Goal: Task Accomplishment & Management: Manage account settings

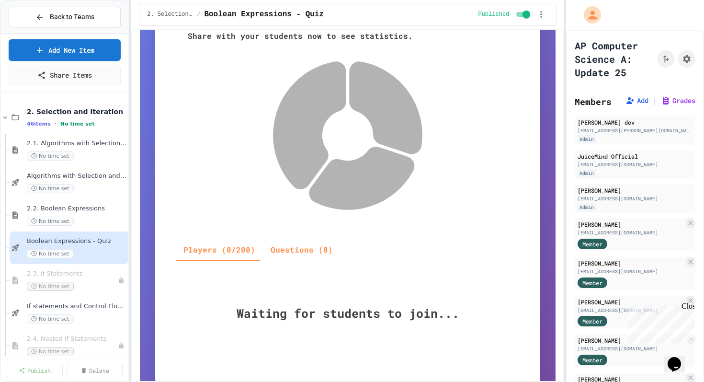
scroll to position [253, 0]
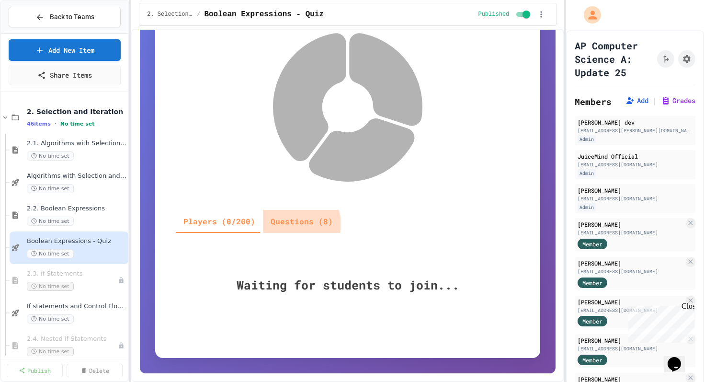
click at [293, 224] on button "Questions (8)" at bounding box center [302, 221] width 78 height 23
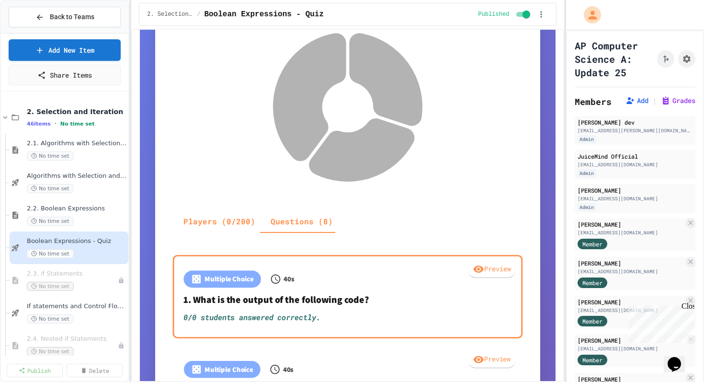
click at [498, 274] on div "Preview" at bounding box center [492, 269] width 47 height 17
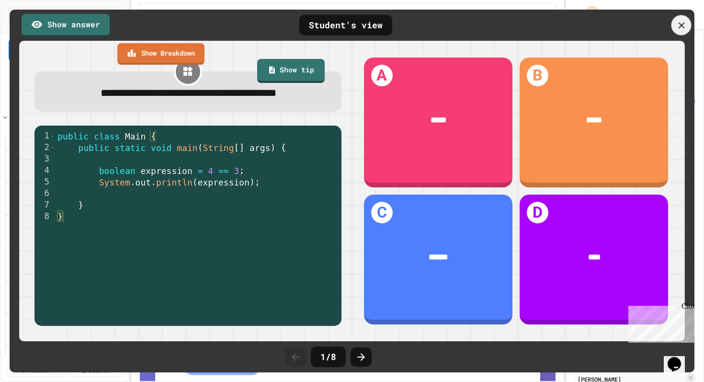
click at [683, 26] on icon at bounding box center [681, 25] width 11 height 11
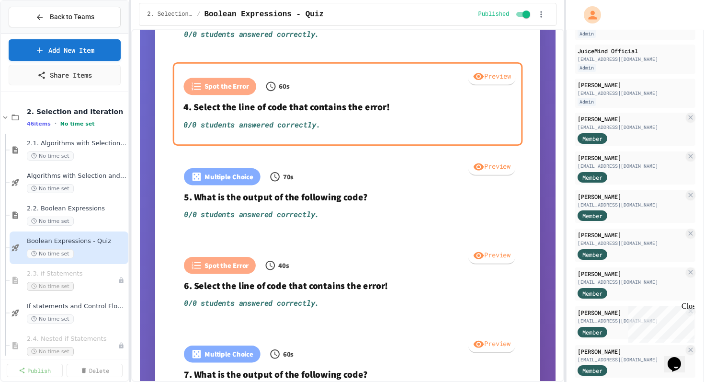
scroll to position [756, 0]
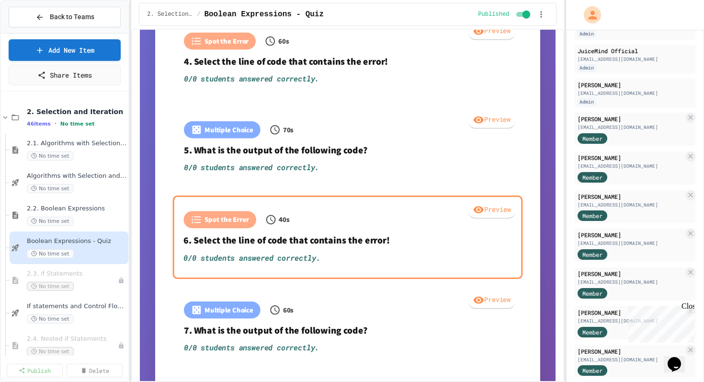
click at [487, 208] on div "Preview" at bounding box center [492, 210] width 47 height 17
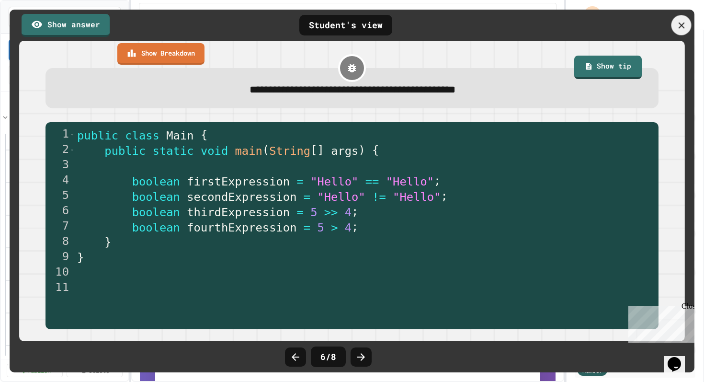
click at [685, 29] on icon at bounding box center [681, 25] width 11 height 11
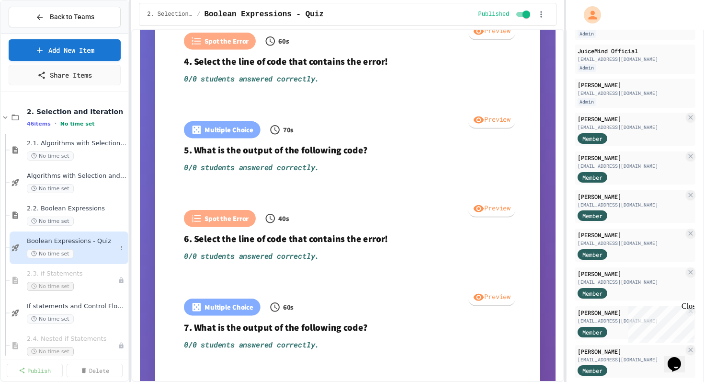
scroll to position [34, 0]
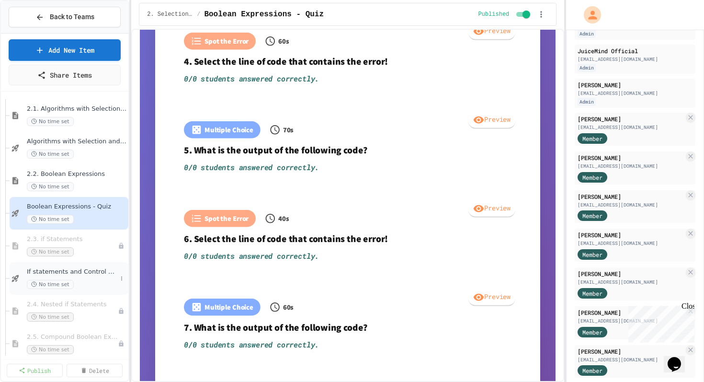
click at [70, 271] on span "If statements and Control Flow - Quiz" at bounding box center [72, 272] width 90 height 8
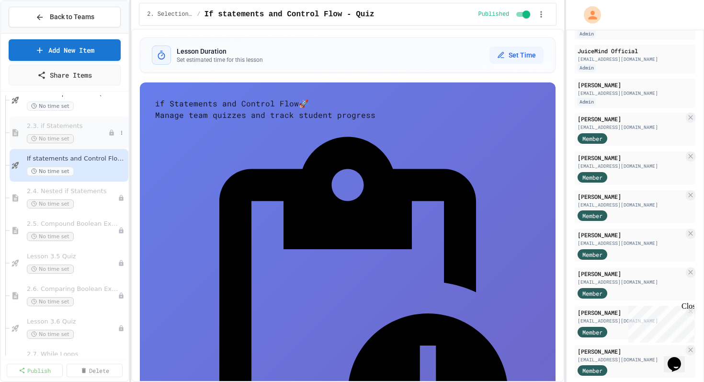
scroll to position [150, 0]
click at [58, 271] on div "Lesson 3.5 Quiz No time set" at bounding box center [69, 260] width 119 height 33
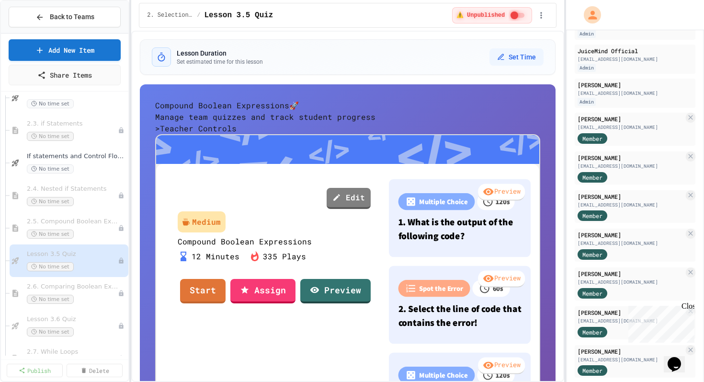
scroll to position [146, 0]
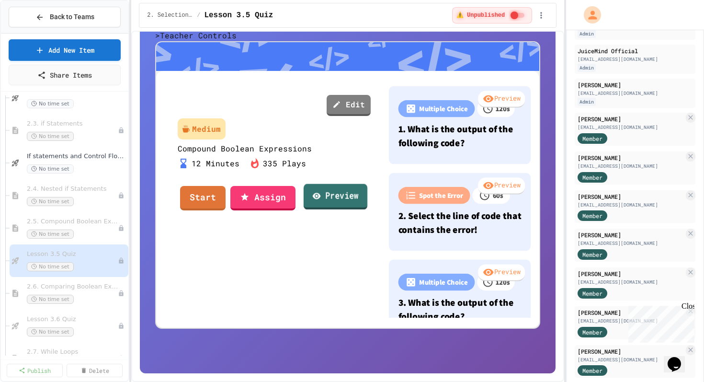
click at [345, 209] on link "Preview" at bounding box center [336, 196] width 64 height 26
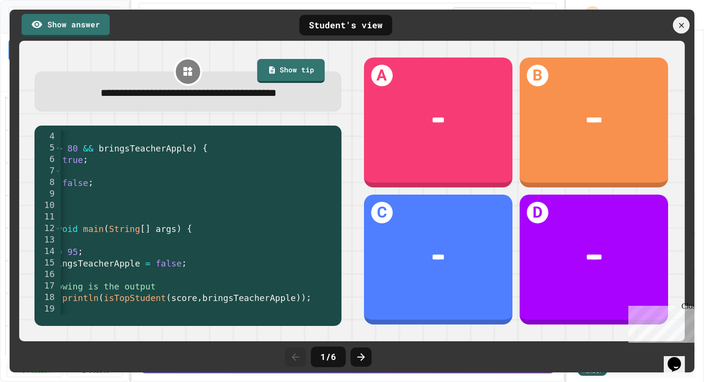
scroll to position [0, 0]
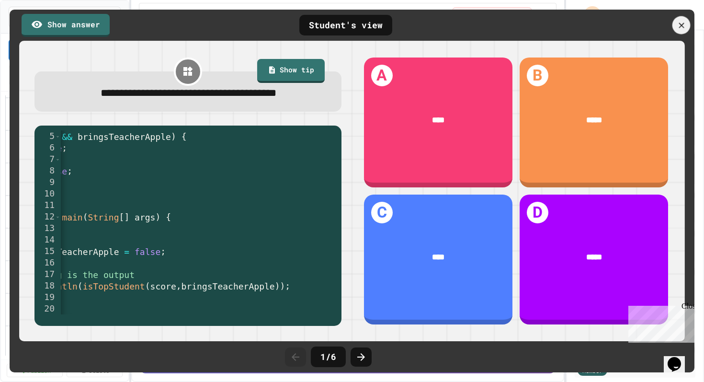
click at [686, 27] on icon at bounding box center [681, 25] width 9 height 9
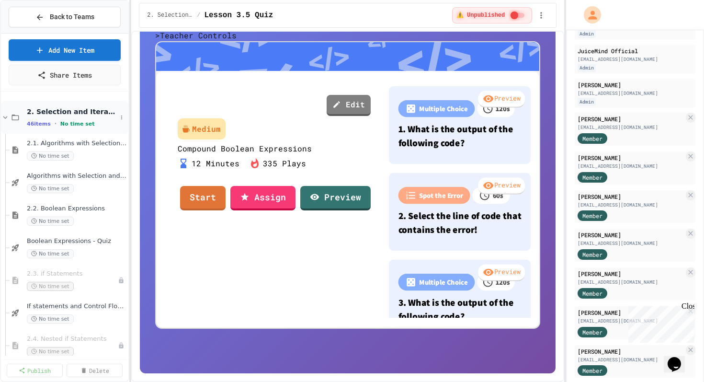
click at [6, 117] on icon at bounding box center [5, 117] width 4 height 3
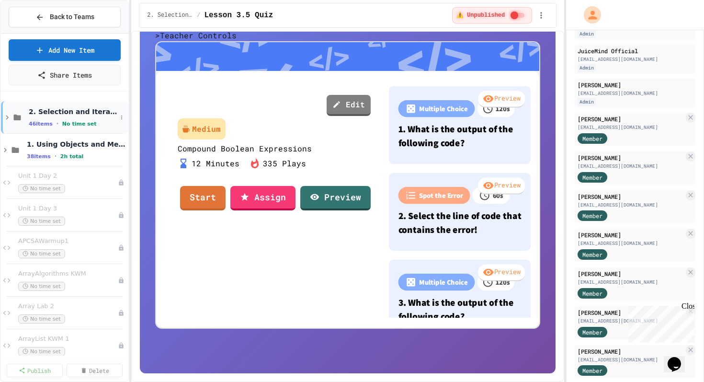
click at [7, 117] on icon at bounding box center [7, 117] width 9 height 9
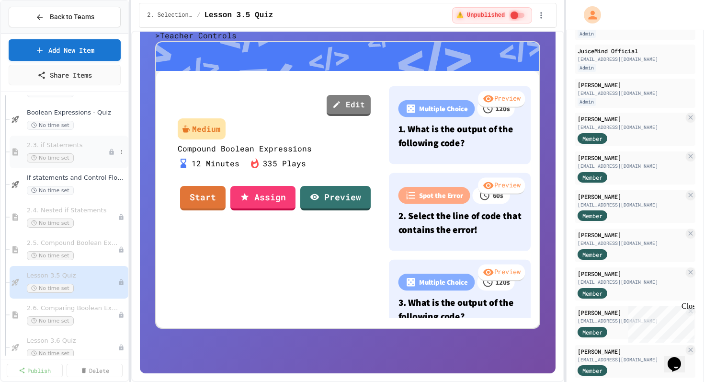
scroll to position [129, 0]
click at [67, 273] on span "Lesson 3.5 Quiz" at bounding box center [67, 275] width 81 height 8
click at [67, 273] on span "Lesson 3.5 Quiz" at bounding box center [72, 275] width 91 height 8
click at [120, 284] on icon at bounding box center [122, 282] width 6 height 6
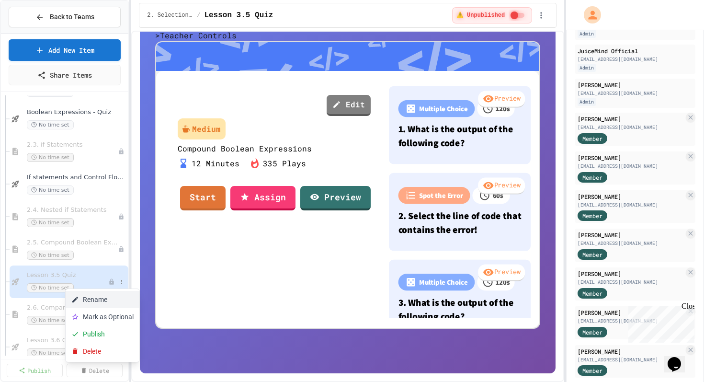
click at [98, 303] on button "Rename" at bounding box center [103, 299] width 74 height 17
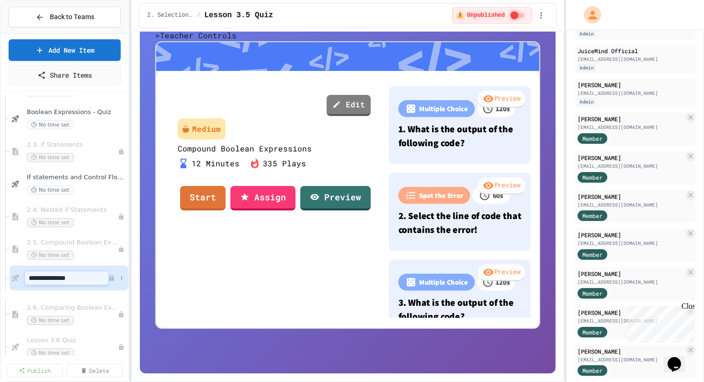
click at [61, 277] on input "**********" at bounding box center [66, 277] width 83 height 13
type input "**********"
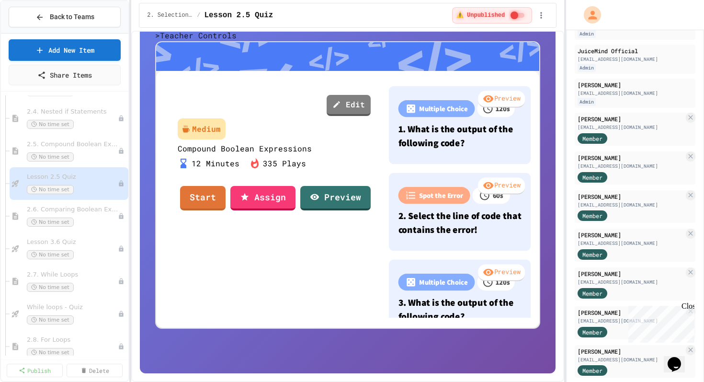
scroll to position [233, 0]
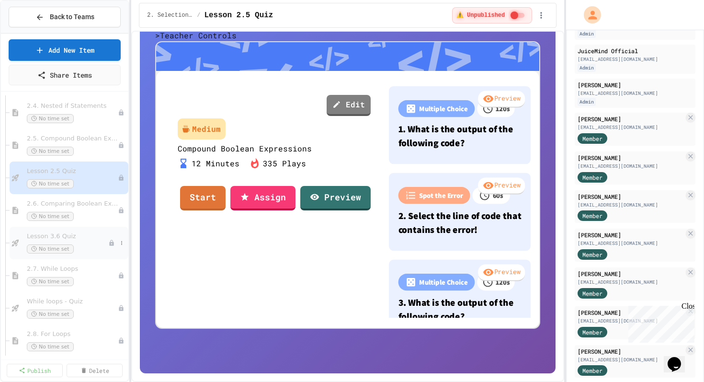
click at [69, 242] on div "Lesson 3.6 Quiz No time set" at bounding box center [67, 242] width 81 height 21
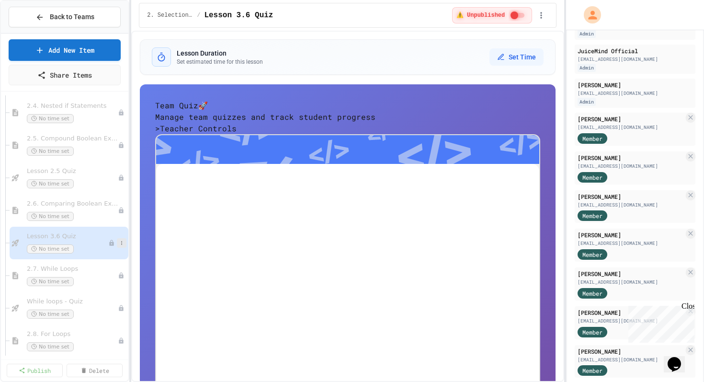
click at [122, 245] on icon at bounding box center [122, 243] width 6 height 6
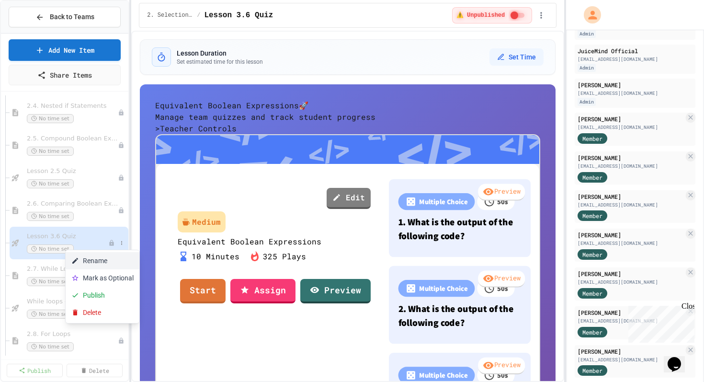
click at [101, 252] on button "Rename" at bounding box center [103, 260] width 74 height 17
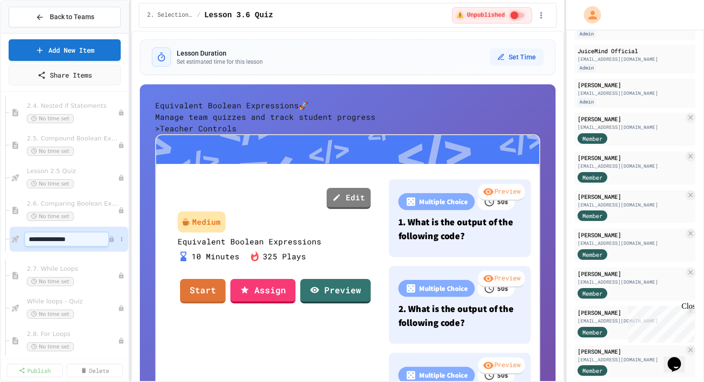
click at [62, 240] on input "**********" at bounding box center [66, 238] width 83 height 13
type input "**********"
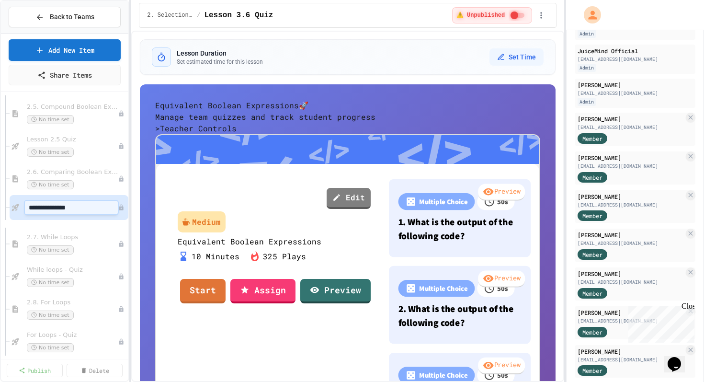
click at [88, 243] on div "**********" at bounding box center [64, 225] width 127 height 260
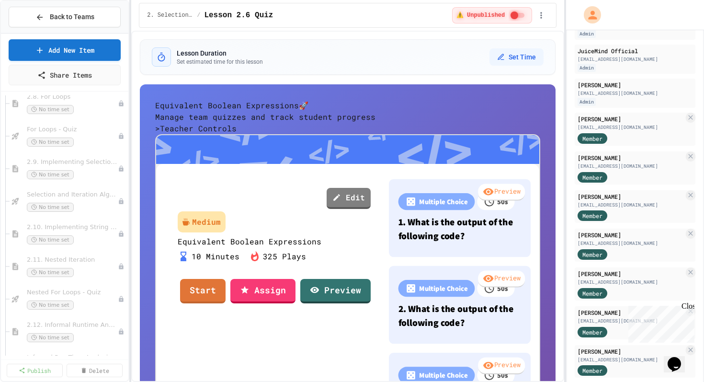
scroll to position [470, 0]
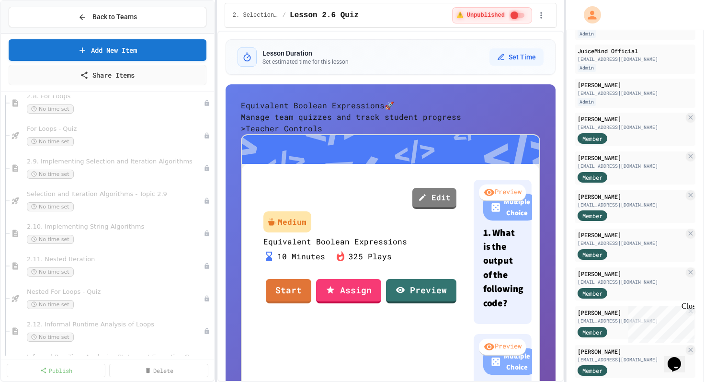
click at [218, 220] on div "Back to Teams Add New Item Share Items While loops - Quiz No time set 2.8. For …" at bounding box center [352, 191] width 704 height 382
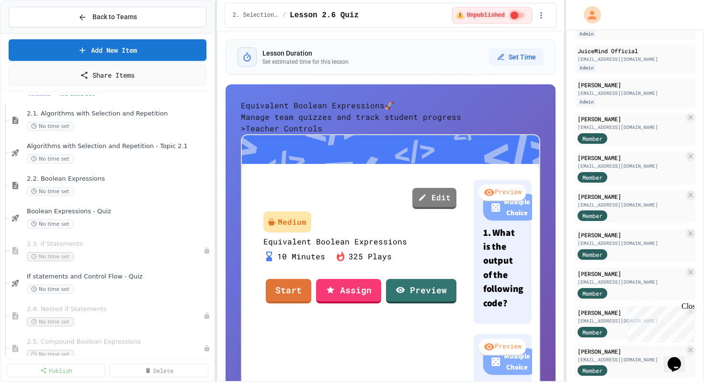
scroll to position [29, 0]
click at [84, 181] on span "2.2. Boolean Expressions" at bounding box center [115, 180] width 176 height 8
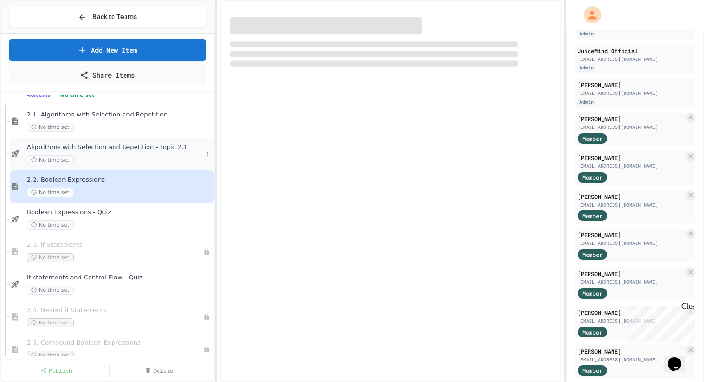
click at [113, 146] on span "Algorithms with Selection and Repetition - Topic 2.1" at bounding box center [115, 147] width 176 height 8
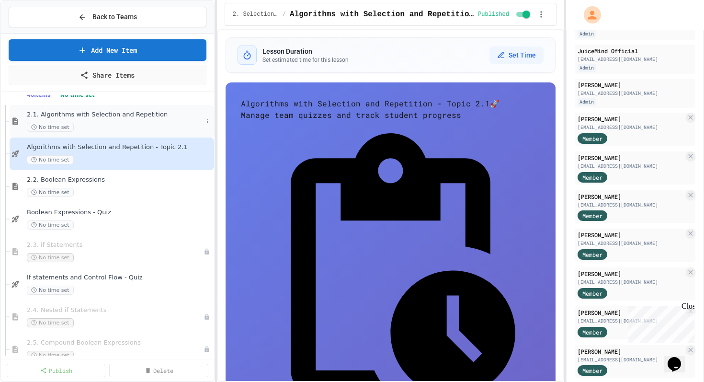
click at [94, 113] on span "2.1. Algorithms with Selection and Repetition" at bounding box center [115, 115] width 176 height 8
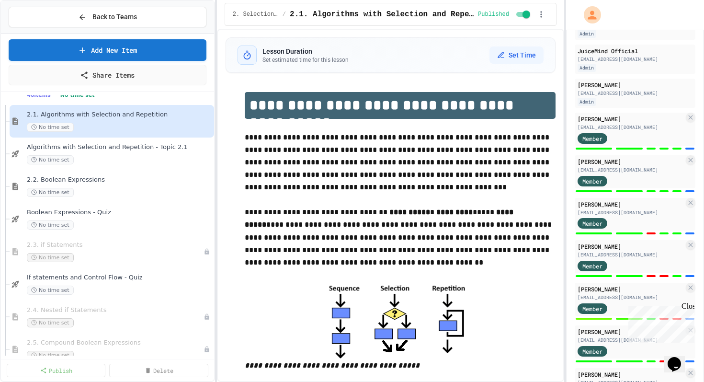
click at [99, 112] on span "2.1. Algorithms with Selection and Repetition" at bounding box center [119, 115] width 185 height 8
click at [101, 144] on span "Algorithms with Selection and Repetition - Topic 2.1" at bounding box center [115, 147] width 176 height 8
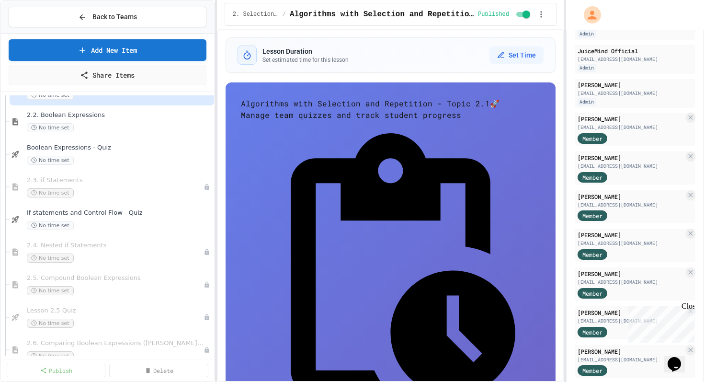
scroll to position [94, 0]
click at [207, 187] on icon at bounding box center [208, 186] width 6 height 6
click at [192, 236] on button "Publish" at bounding box center [188, 238] width 74 height 17
click at [207, 251] on icon at bounding box center [208, 252] width 6 height 6
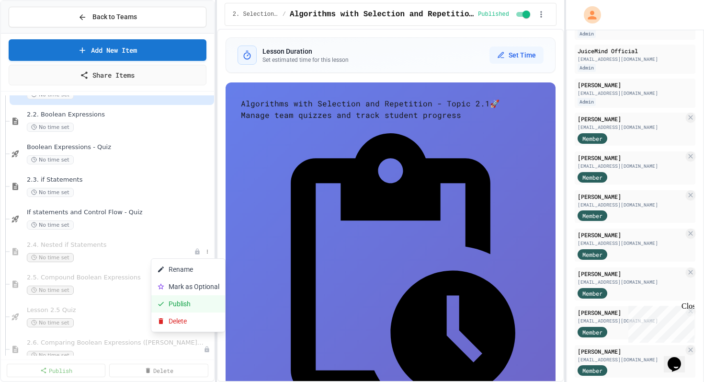
click at [188, 305] on button "Publish" at bounding box center [188, 303] width 74 height 17
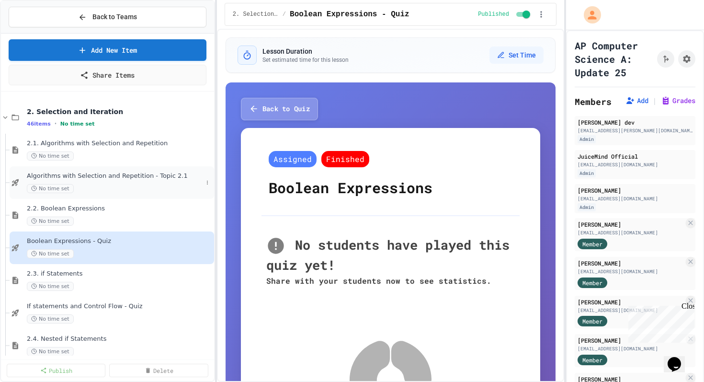
click at [105, 172] on span "Algorithms with Selection and Repetition - Topic 2.1" at bounding box center [115, 176] width 176 height 8
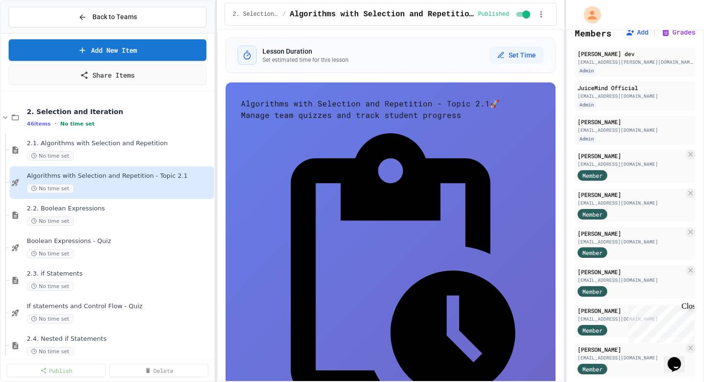
scroll to position [109, 0]
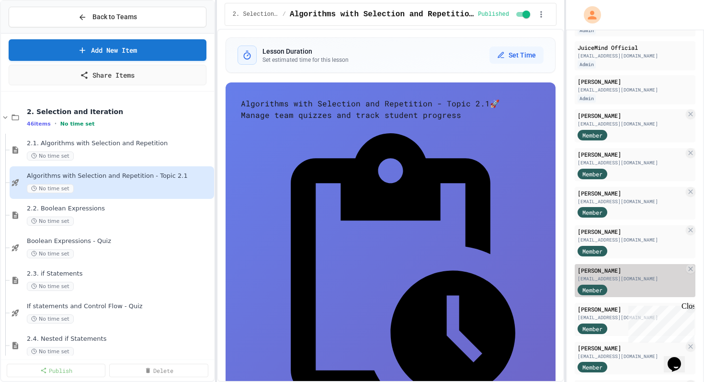
click at [620, 275] on div "[EMAIL_ADDRESS][DOMAIN_NAME]" at bounding box center [631, 278] width 106 height 7
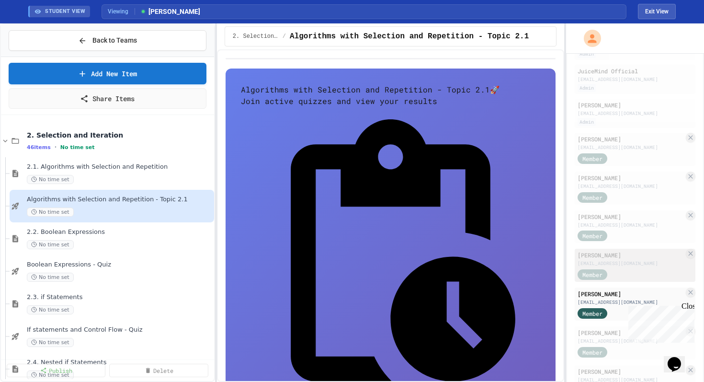
click at [621, 257] on div "[PERSON_NAME]" at bounding box center [631, 255] width 106 height 9
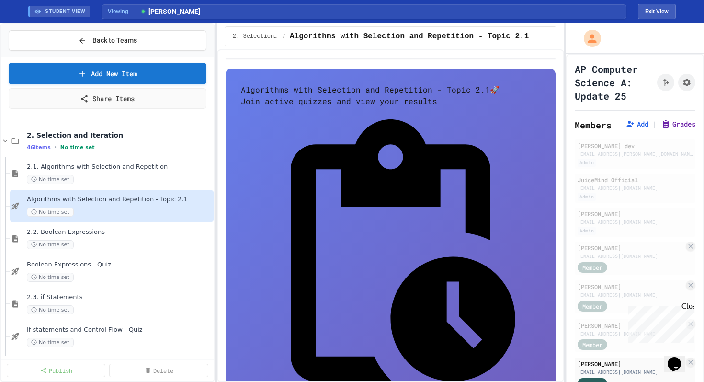
click at [673, 126] on button "Grades" at bounding box center [678, 124] width 34 height 10
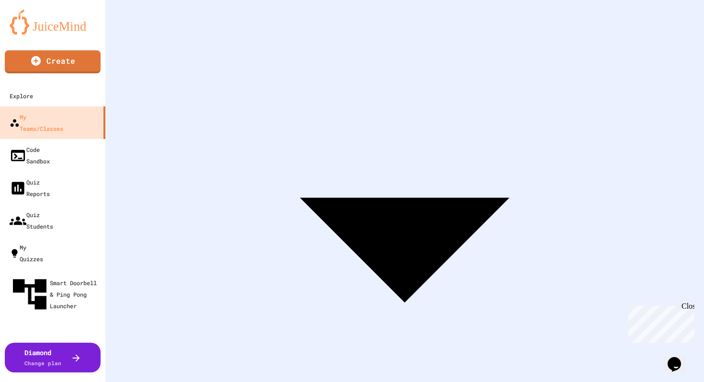
scroll to position [127, 0]
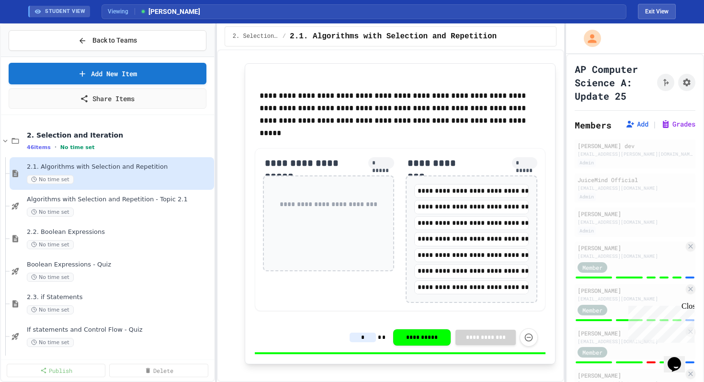
scroll to position [1506, 0]
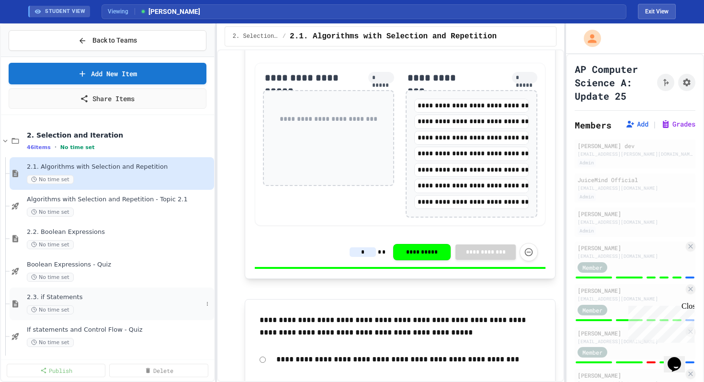
click at [55, 300] on span "2.3. if Statements" at bounding box center [115, 297] width 176 height 8
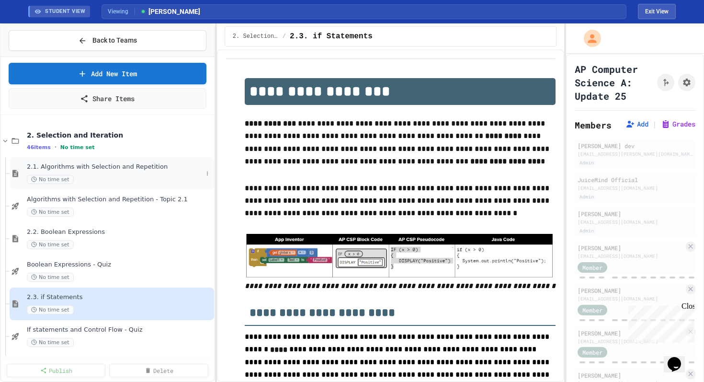
click at [67, 179] on span "No time set" at bounding box center [50, 179] width 47 height 9
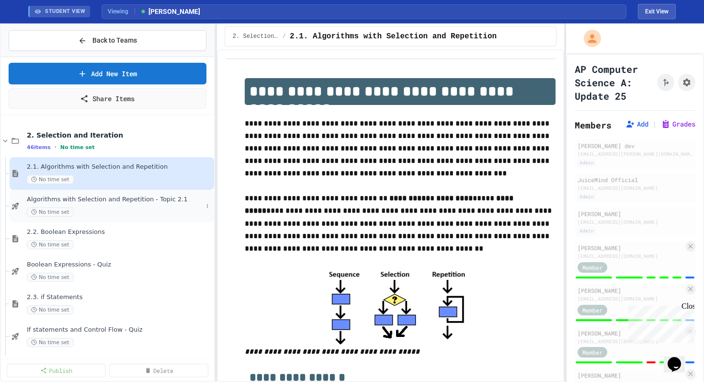
click at [91, 204] on div "Algorithms with Selection and Repetition - Topic 2.1 No time set" at bounding box center [115, 205] width 176 height 21
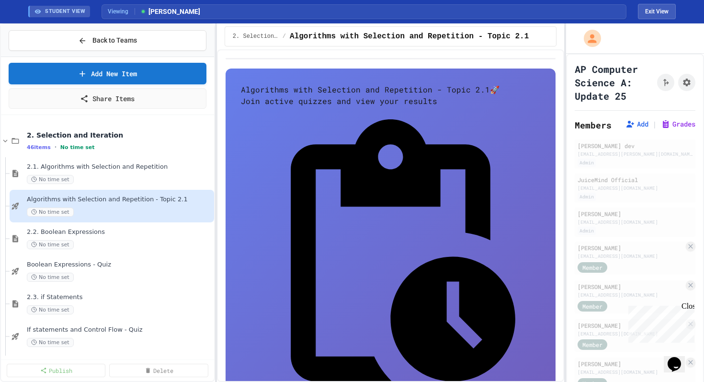
click at [439, 107] on p "Join active quizzes and view your results" at bounding box center [390, 100] width 299 height 11
click at [653, 15] on button "Exit View" at bounding box center [657, 11] width 38 height 15
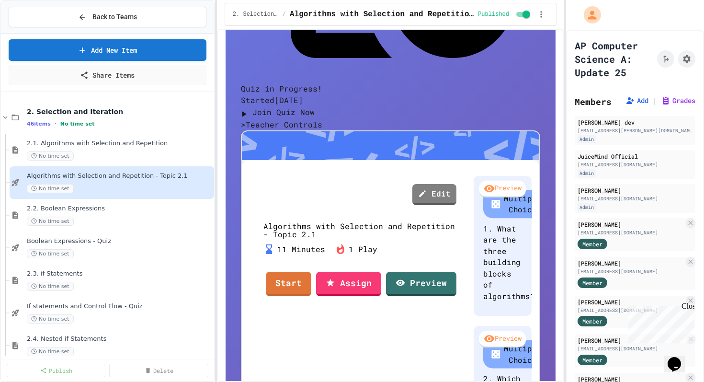
scroll to position [356, 0]
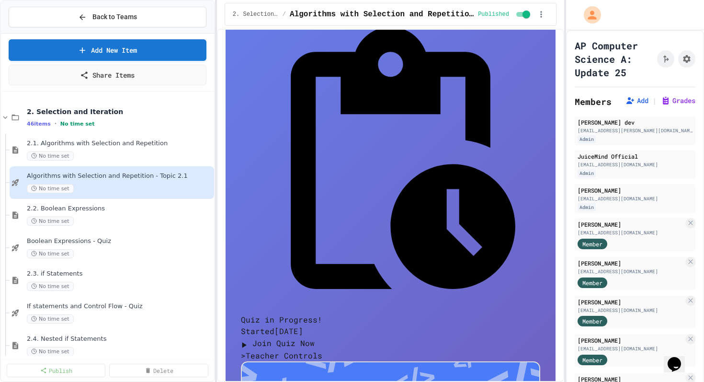
scroll to position [0, 0]
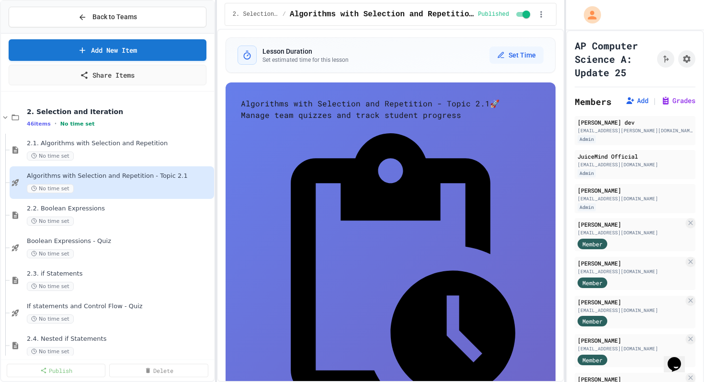
click at [496, 121] on div "Algorithms with Selection and Repetition - Topic 2.1 🚀 Manage team quizzes and …" at bounding box center [390, 109] width 299 height 23
click at [499, 109] on h4 "Algorithms with Selection and Repetition - Topic 2.1 🚀" at bounding box center [390, 103] width 299 height 11
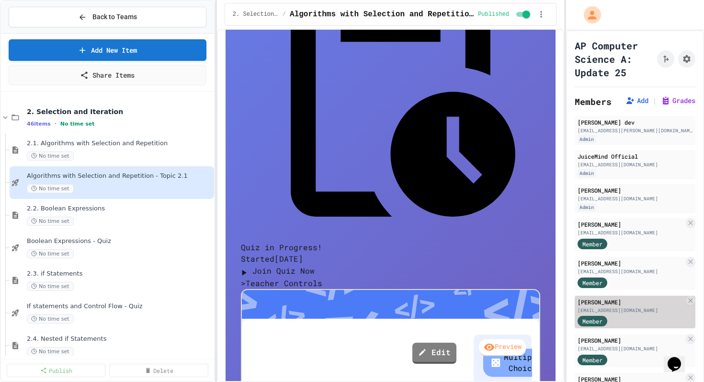
scroll to position [181, 0]
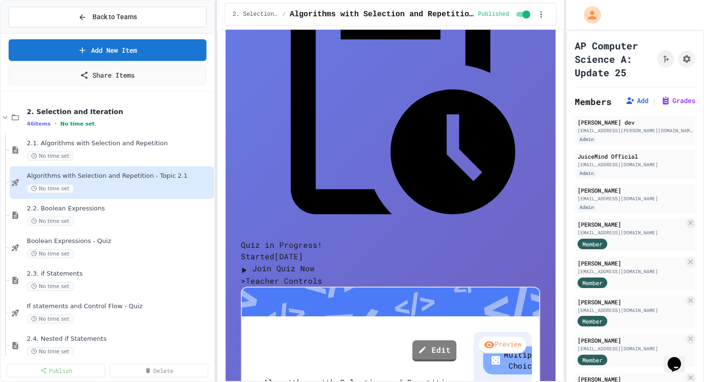
click at [671, 356] on icon "Opens Chat This icon Opens the chat window." at bounding box center [674, 363] width 15 height 15
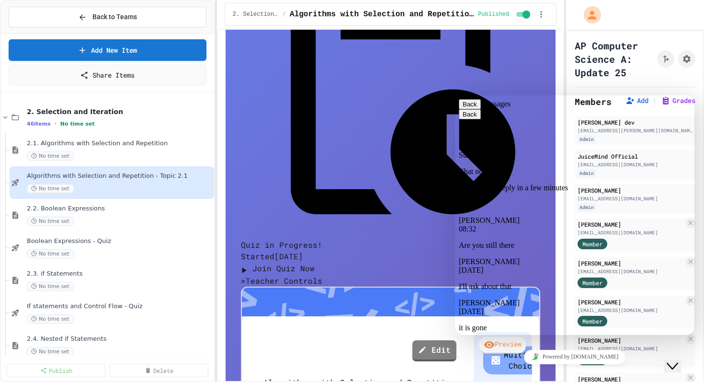
click at [633, 109] on div "Back Messages" at bounding box center [575, 104] width 232 height 10
click at [678, 360] on icon "Close Chat This icon closes the chat window." at bounding box center [672, 365] width 11 height 11
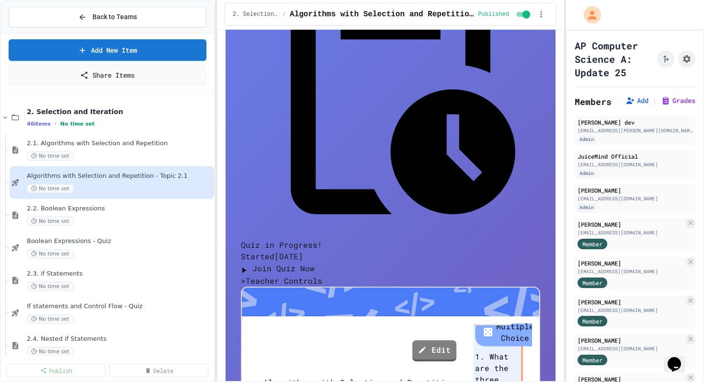
scroll to position [169, 9]
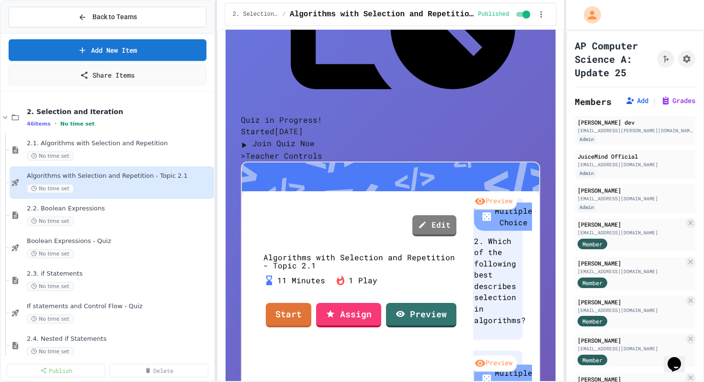
scroll to position [309, 0]
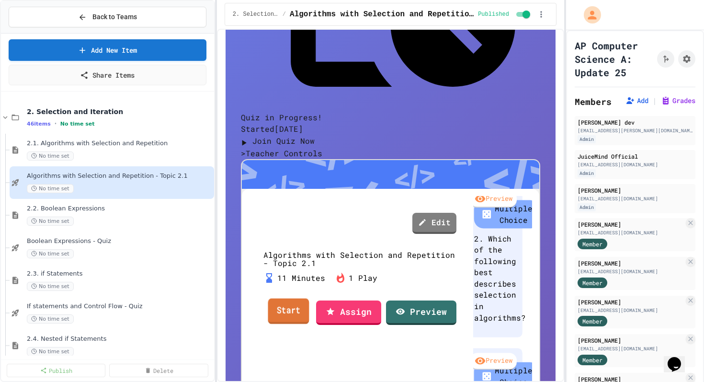
click at [299, 298] on link "Start" at bounding box center [288, 311] width 41 height 26
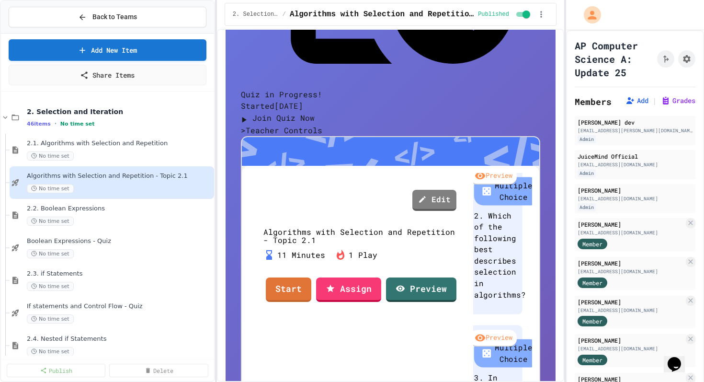
scroll to position [333, 0]
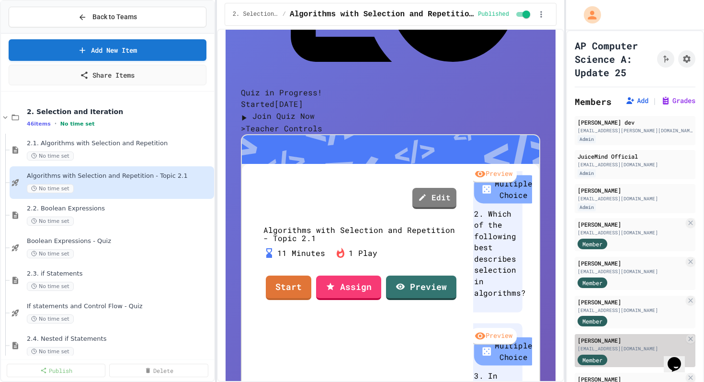
click at [661, 363] on div "Member" at bounding box center [631, 359] width 106 height 12
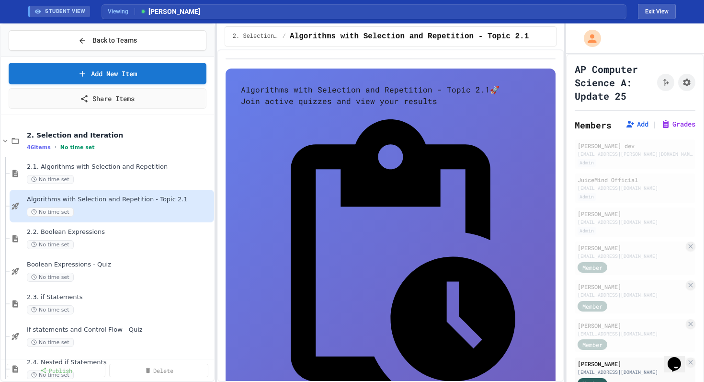
click at [674, 363] on icon "Opens Chat This icon Opens the chat window." at bounding box center [674, 363] width 15 height 15
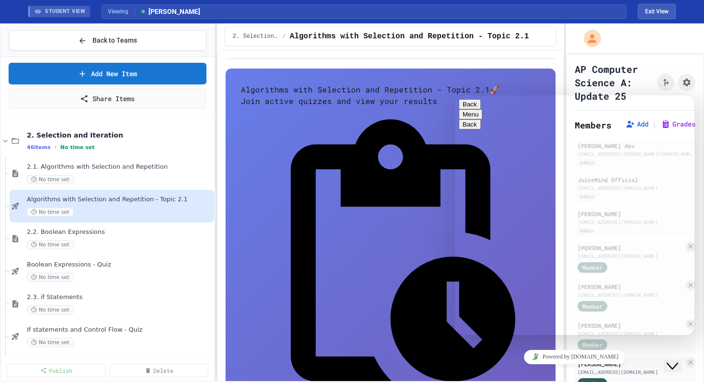
click at [519, 369] on textarea at bounding box center [496, 373] width 74 height 8
paste textarea "**********"
type textarea "**********"
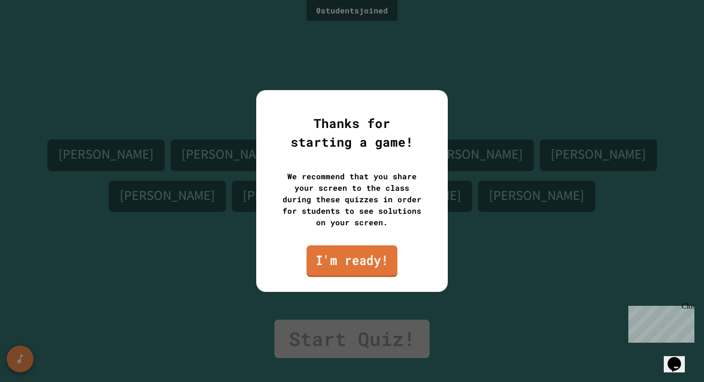
click at [368, 267] on link "I'm ready!" at bounding box center [352, 261] width 91 height 32
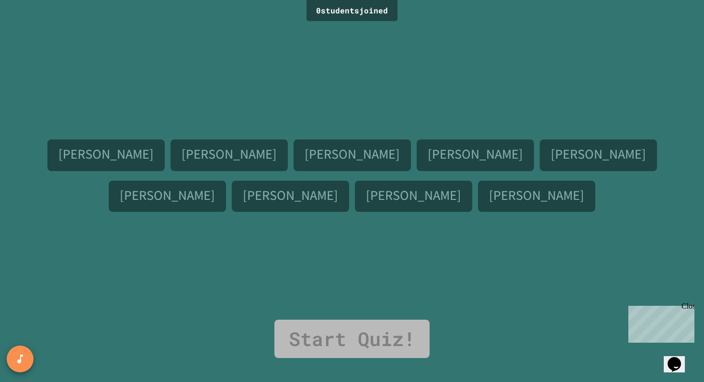
click at [693, 308] on div "Close" at bounding box center [688, 308] width 12 height 12
click at [323, 340] on link "Start Quiz!" at bounding box center [352, 339] width 155 height 38
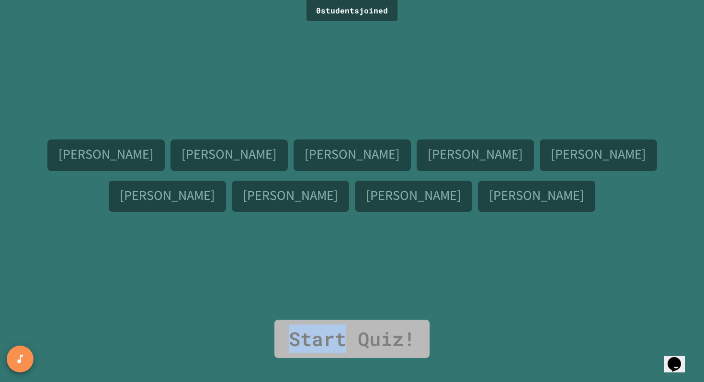
click at [323, 340] on link "Start Quiz!" at bounding box center [352, 339] width 155 height 38
click at [367, 98] on div "Kai Sarko Nate Gregory Benjamin Zeidenberg Ethan Haydt Andrew Shirk Bon Lee Rya…" at bounding box center [352, 172] width 656 height 296
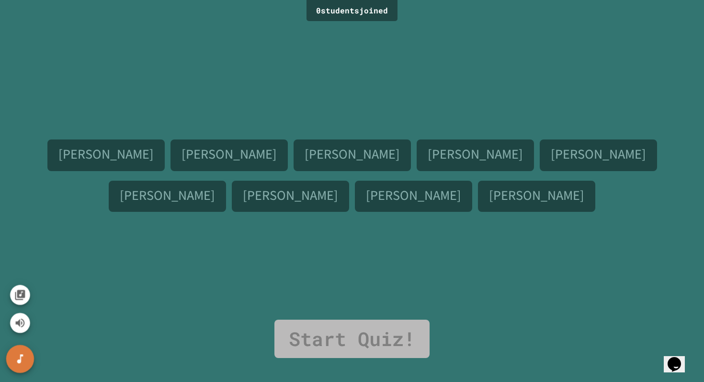
click at [27, 360] on button "SpeedDial basic example" at bounding box center [20, 359] width 28 height 28
click at [27, 360] on button "SpeedDial basic example" at bounding box center [20, 359] width 32 height 32
click at [210, 239] on div "Kai Sarko Nate Gregory Benjamin Zeidenberg Ethan Haydt Andrew Shirk Bon Lee Rya…" at bounding box center [352, 172] width 656 height 296
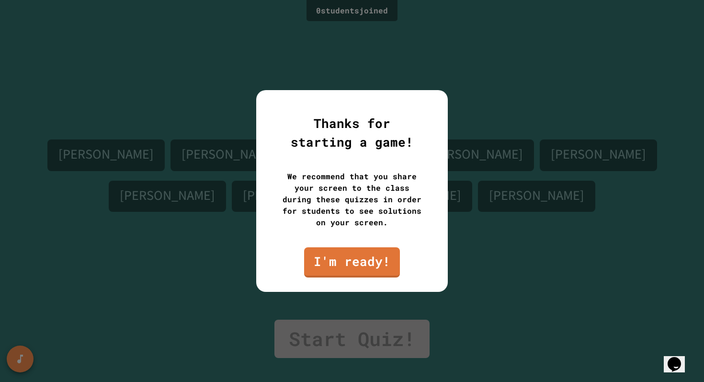
click at [577, 307] on div at bounding box center [352, 191] width 704 height 382
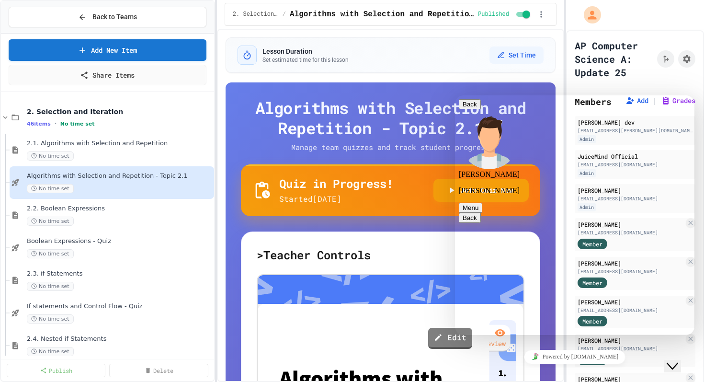
type textarea "**********"
click at [676, 360] on icon "Close Chat This icon closes the chat window." at bounding box center [672, 365] width 11 height 11
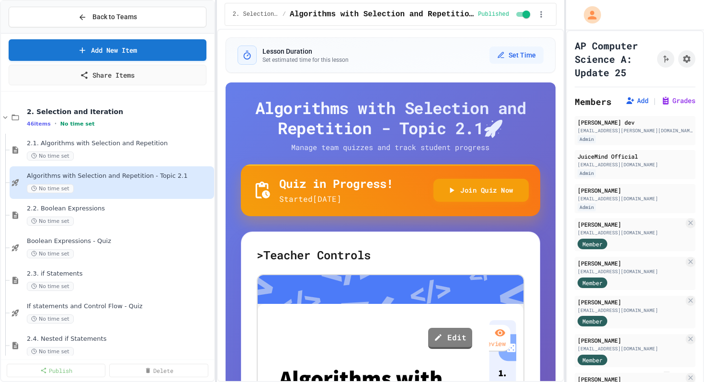
drag, startPoint x: 227, startPoint y: 85, endPoint x: 282, endPoint y: 87, distance: 55.6
click at [667, 372] on img "Chat widget" at bounding box center [667, 372] width 0 height 0
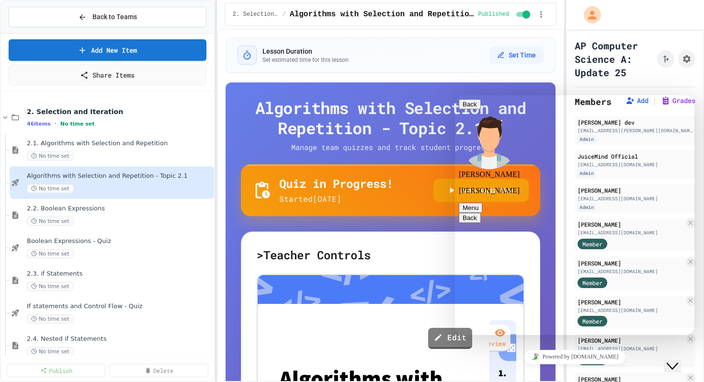
type textarea "**********"
click at [323, 195] on p "Started 9/26/2025" at bounding box center [336, 198] width 114 height 11
click at [678, 360] on icon "Close Chat This icon closes the chat window." at bounding box center [672, 365] width 11 height 11
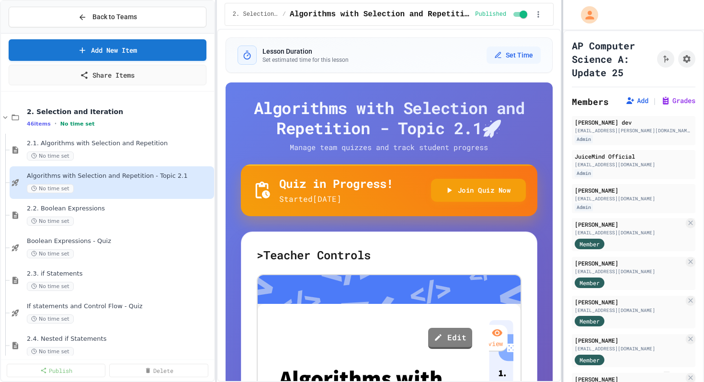
click at [562, 288] on div at bounding box center [562, 191] width 2 height 382
click at [673, 103] on button "Grades" at bounding box center [678, 101] width 34 height 10
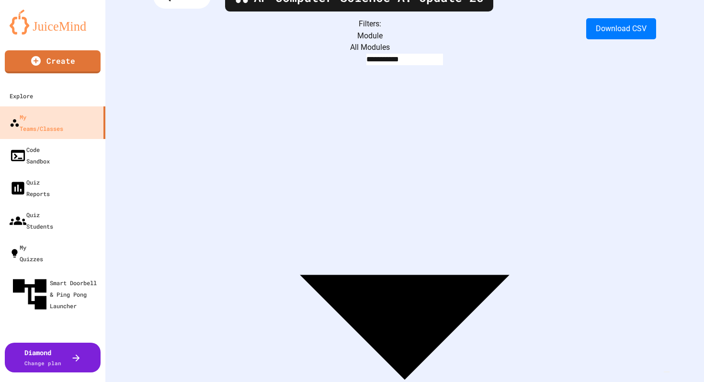
scroll to position [55, 0]
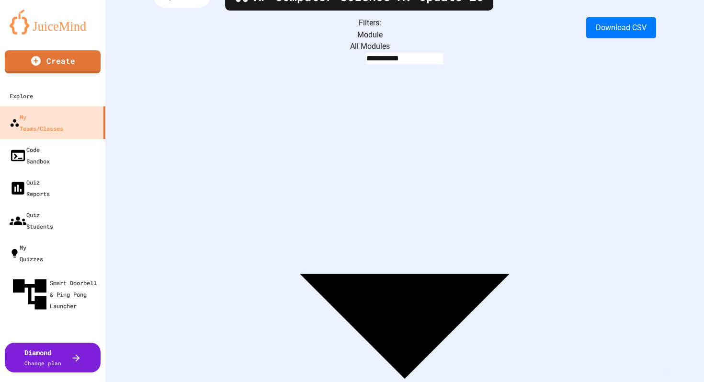
drag, startPoint x: 469, startPoint y: 155, endPoint x: 511, endPoint y: 160, distance: 41.5
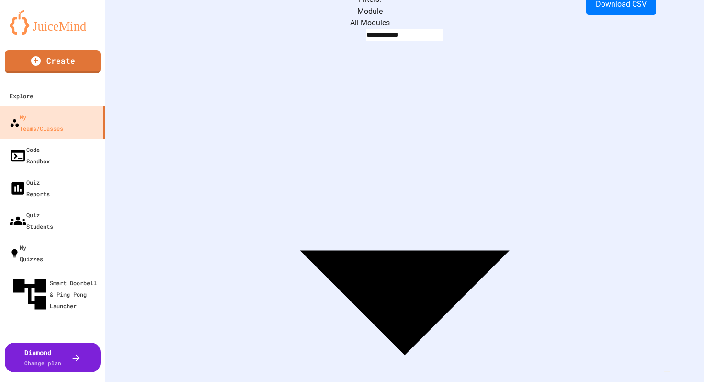
scroll to position [0, 0]
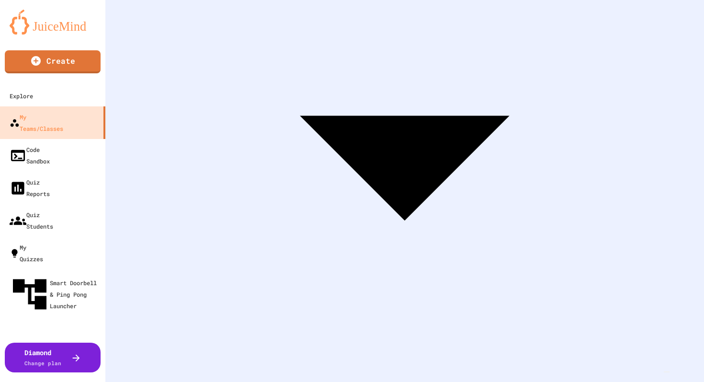
scroll to position [214, 0]
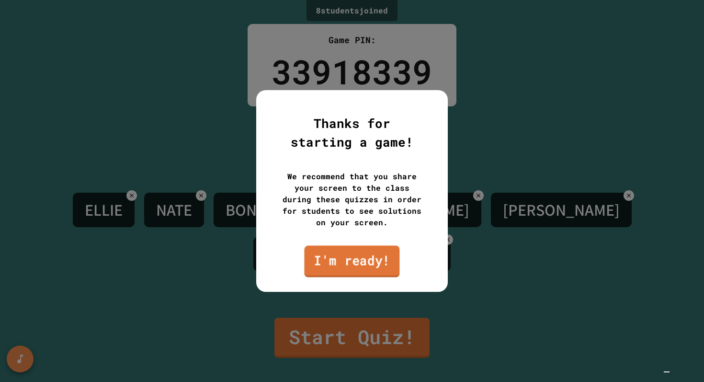
click at [335, 257] on link "I'm ready!" at bounding box center [351, 261] width 95 height 32
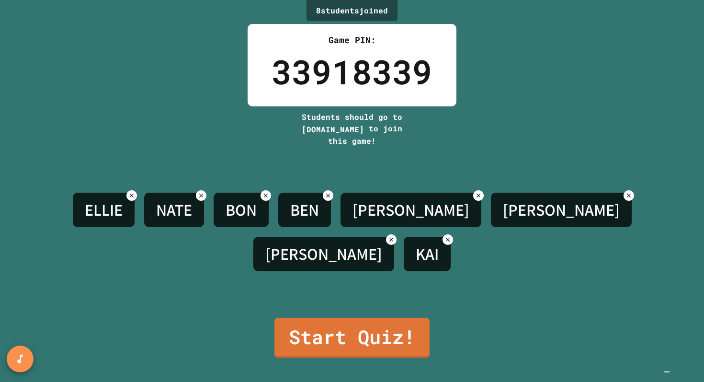
click at [350, 132] on span "[DOMAIN_NAME]" at bounding box center [333, 129] width 62 height 10
click at [358, 371] on div "8 student s joined Game PIN: 33918339 Students should go to [DOMAIN_NAME] to jo…" at bounding box center [352, 191] width 704 height 382
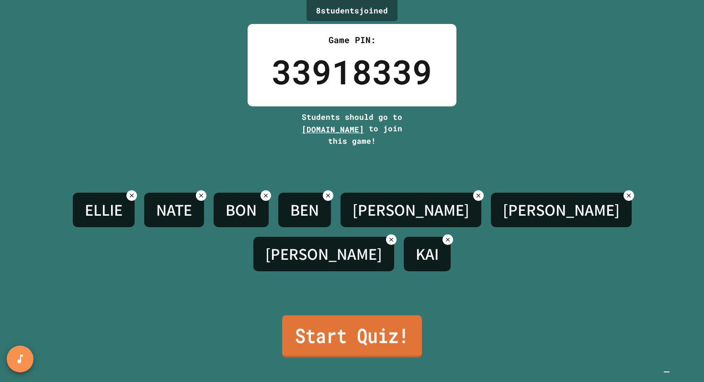
click at [358, 344] on link "Start Quiz!" at bounding box center [352, 336] width 140 height 42
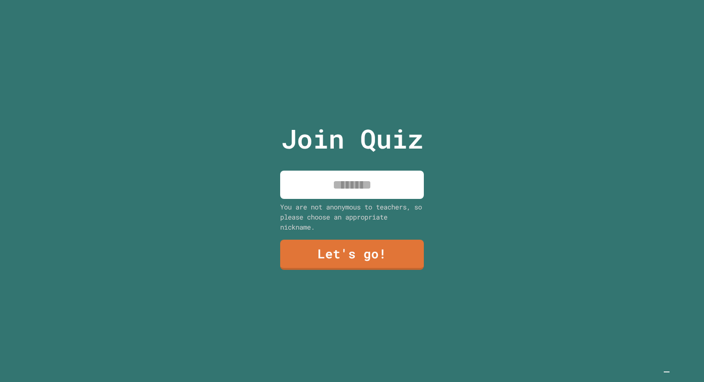
click at [370, 198] on input at bounding box center [352, 185] width 144 height 28
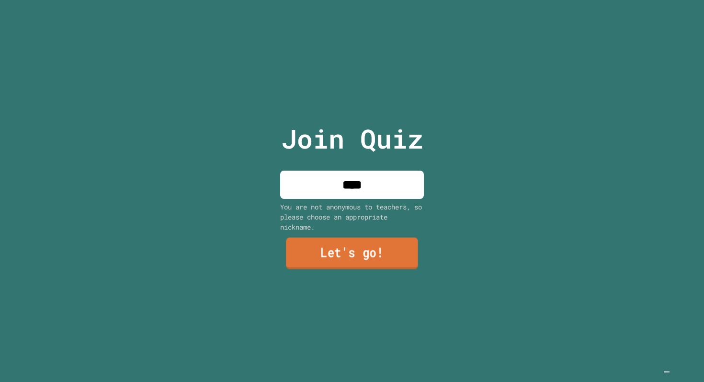
type input "****"
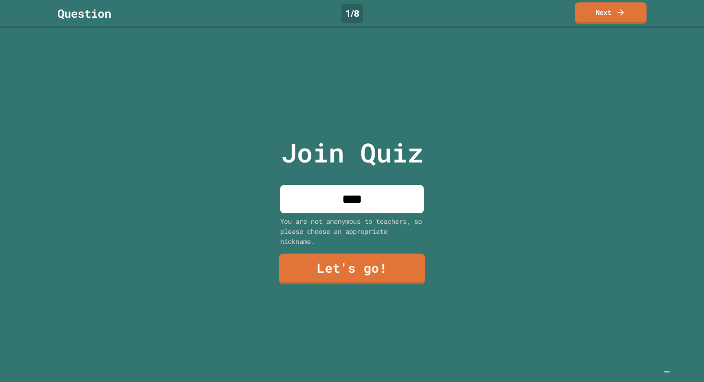
click at [365, 251] on div "Join Quiz **** You are not anonymous to teachers, so please choose an appropria…" at bounding box center [352, 205] width 161 height 354
click at [361, 269] on link "Let's go!" at bounding box center [352, 268] width 144 height 32
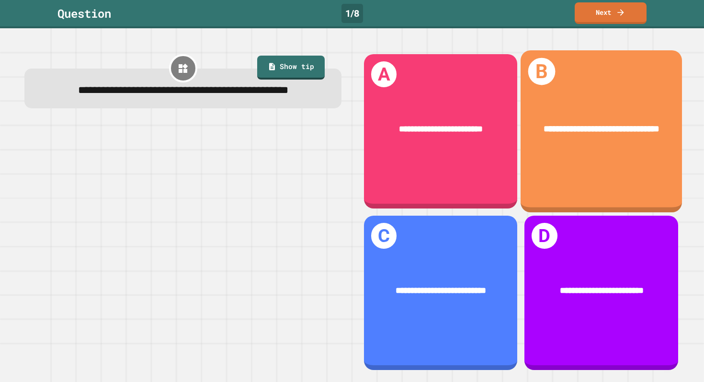
click at [575, 104] on div "**********" at bounding box center [601, 129] width 161 height 50
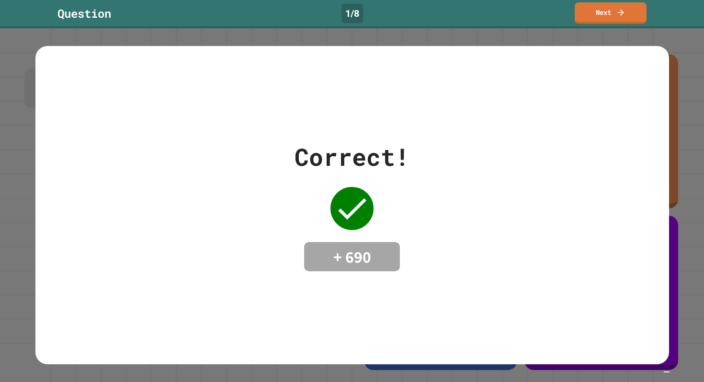
click at [499, 184] on div "Correct! + 690" at bounding box center [352, 205] width 634 height 133
click at [615, 15] on link "Next" at bounding box center [611, 12] width 72 height 23
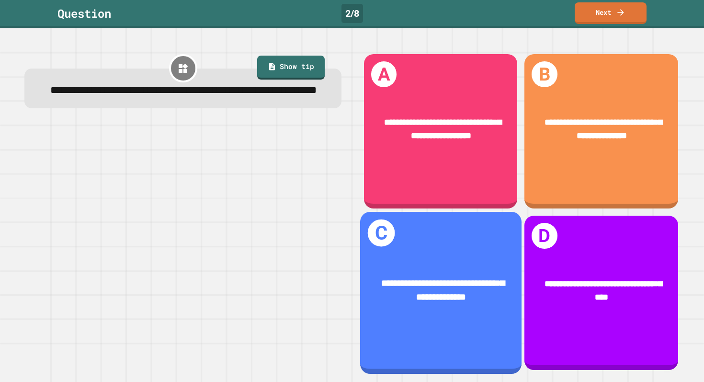
click at [460, 321] on div "**********" at bounding box center [440, 290] width 161 height 63
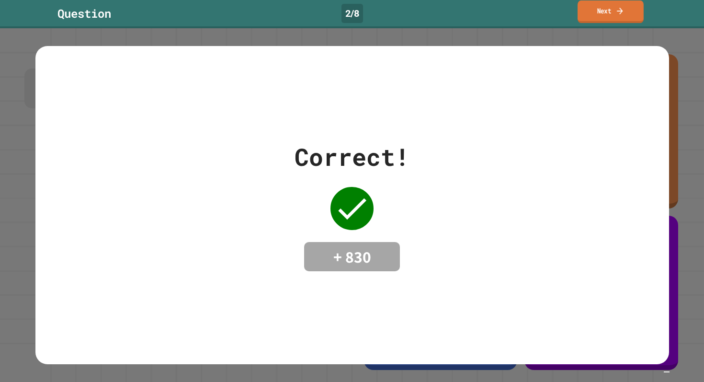
click at [615, 3] on link "Next" at bounding box center [611, 11] width 66 height 23
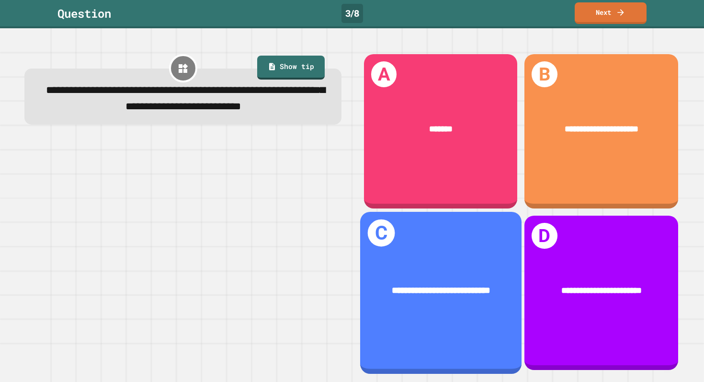
click at [465, 296] on div "**********" at bounding box center [440, 291] width 125 height 14
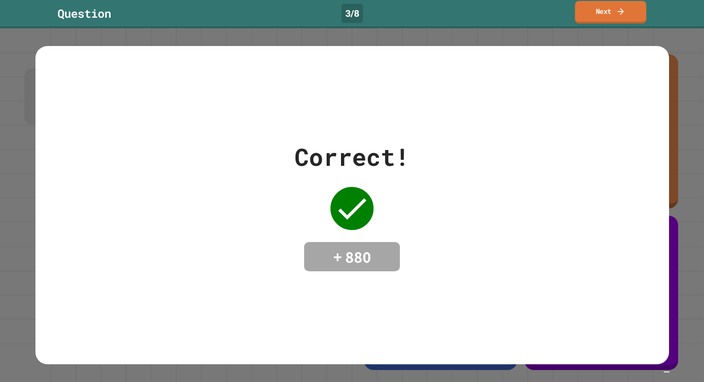
click at [599, 6] on link "Next" at bounding box center [610, 12] width 71 height 23
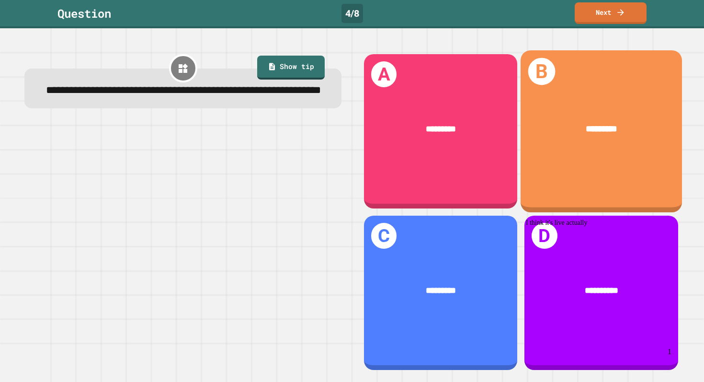
click at [563, 137] on div "*********" at bounding box center [601, 129] width 161 height 50
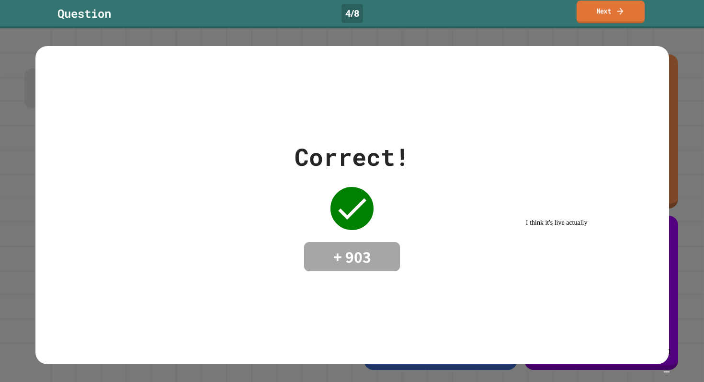
click at [609, 15] on link "Next" at bounding box center [611, 11] width 68 height 23
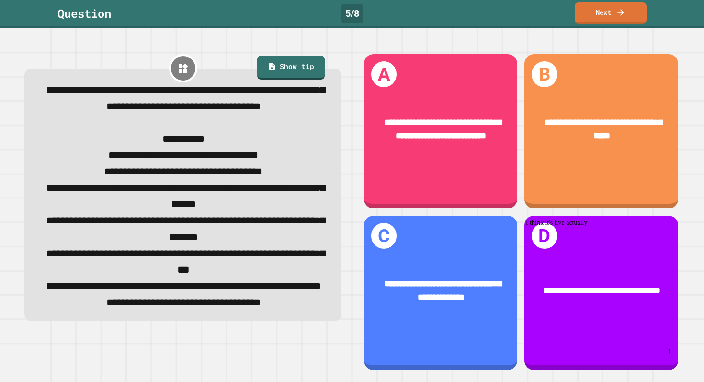
click at [667, 372] on img "Chat widget" at bounding box center [667, 372] width 0 height 0
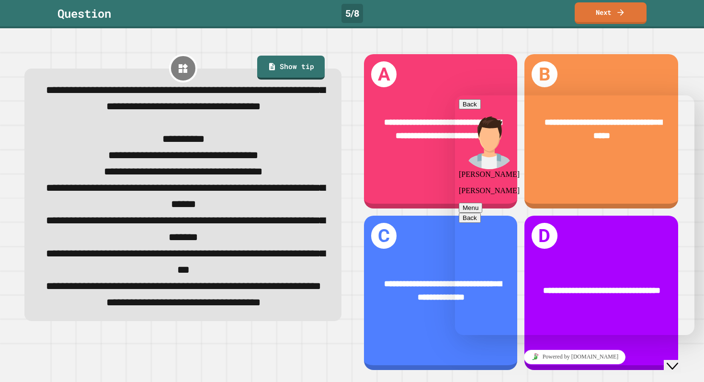
scroll to position [150, 0]
type textarea "**********"
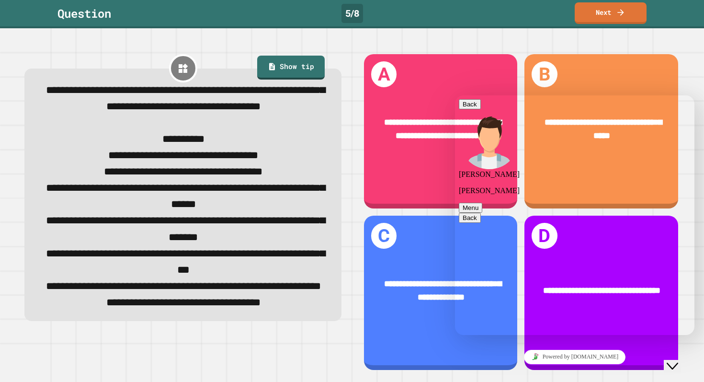
scroll to position [182, 0]
click at [677, 363] on icon "Chat widget" at bounding box center [672, 366] width 11 height 7
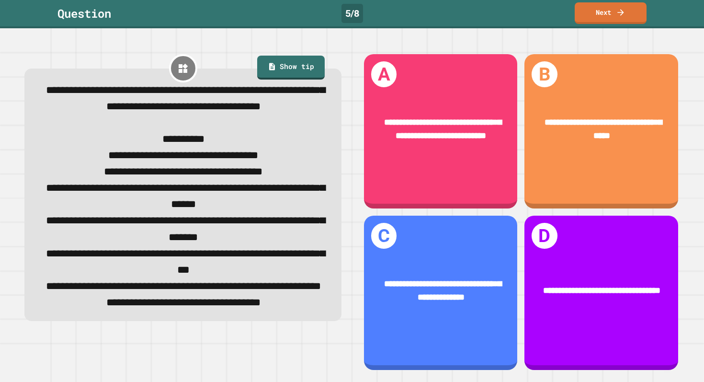
click at [667, 372] on img "Chat widget" at bounding box center [667, 372] width 0 height 0
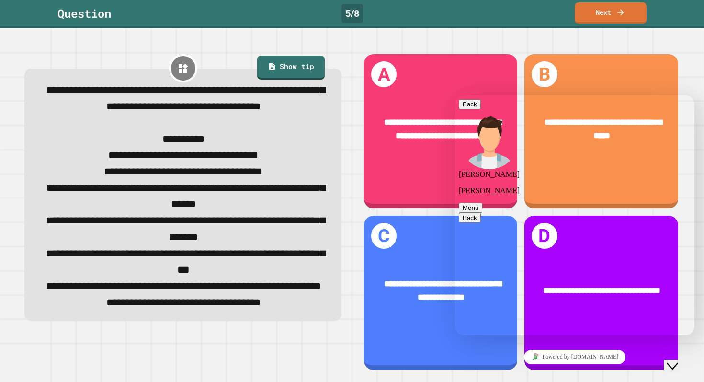
type textarea "**********"
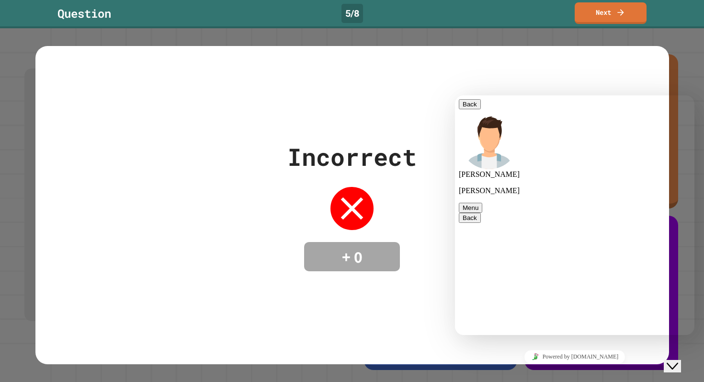
scroll to position [444, 0]
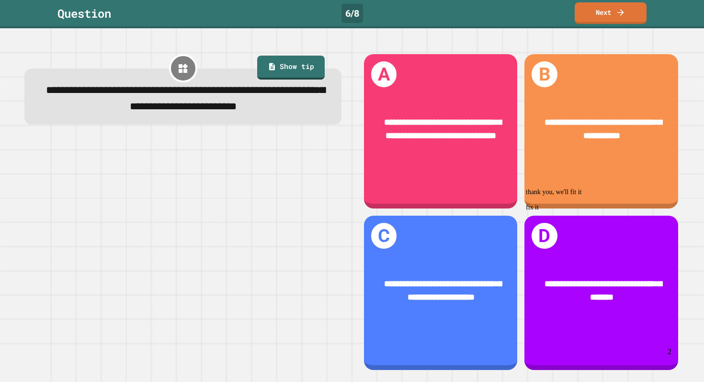
click at [667, 372] on img "Chat widget" at bounding box center [667, 372] width 0 height 0
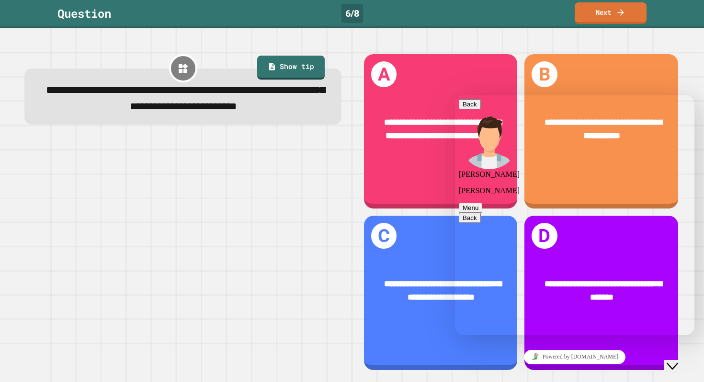
scroll to position [536, 0]
type textarea "**********"
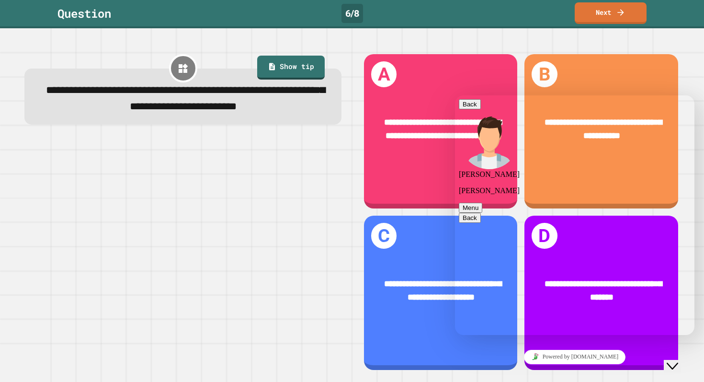
scroll to position [619, 0]
click at [251, 211] on div at bounding box center [182, 255] width 317 height 232
click at [262, 179] on div at bounding box center [182, 255] width 317 height 232
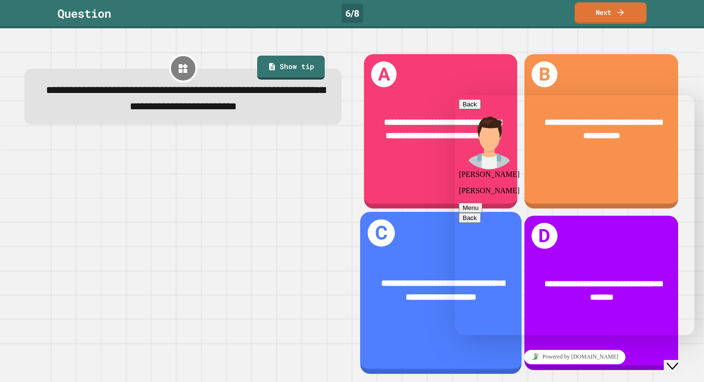
scroll to position [697, 0]
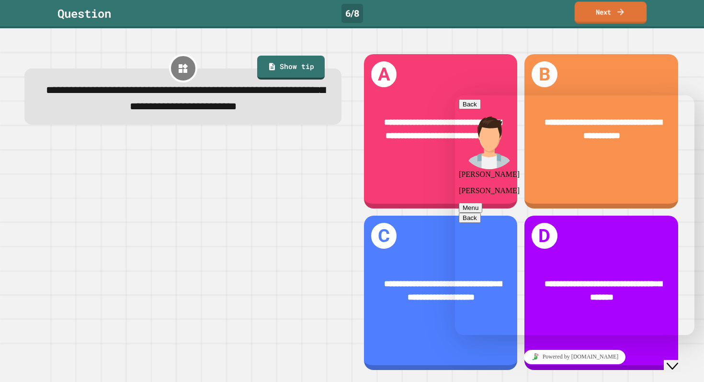
click at [616, 10] on icon at bounding box center [621, 12] width 10 height 10
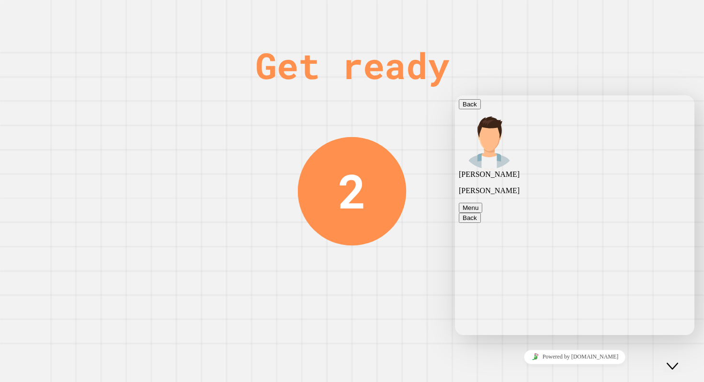
scroll to position [670, 0]
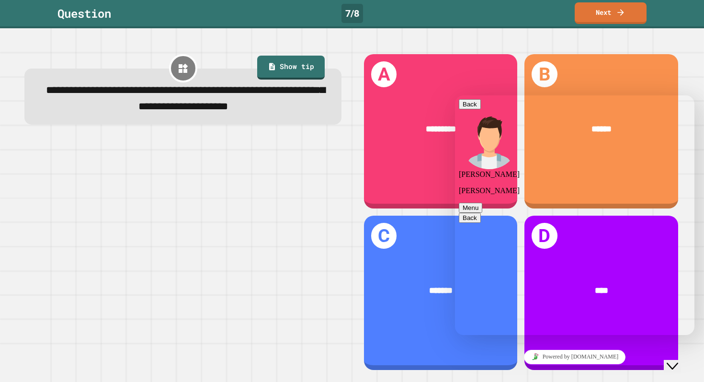
scroll to position [697, 0]
type textarea "**********"
click at [678, 362] on div "Close Chat This icon closes the chat window." at bounding box center [672, 365] width 11 height 11
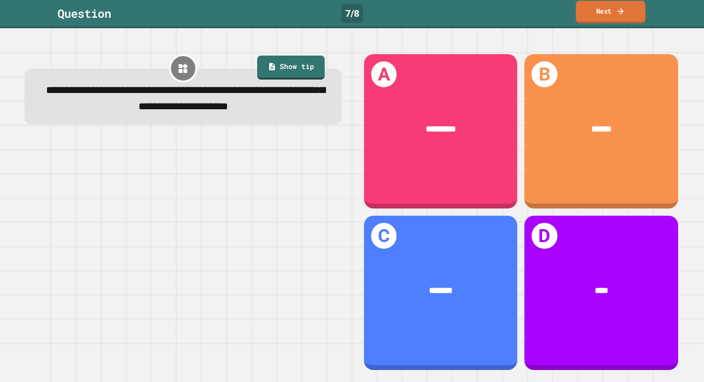
click at [611, 21] on link "Next" at bounding box center [610, 12] width 69 height 23
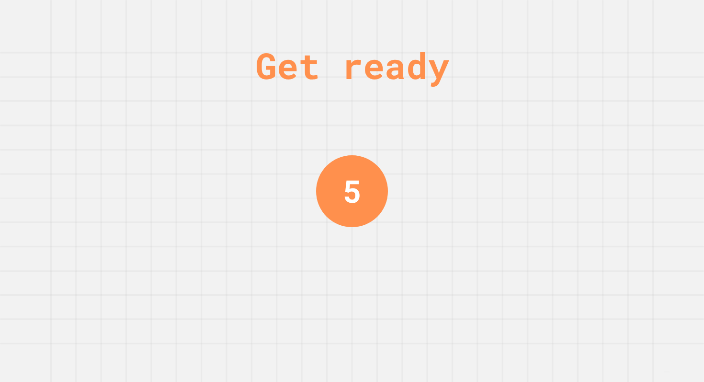
click at [362, 194] on div "5" at bounding box center [352, 191] width 72 height 72
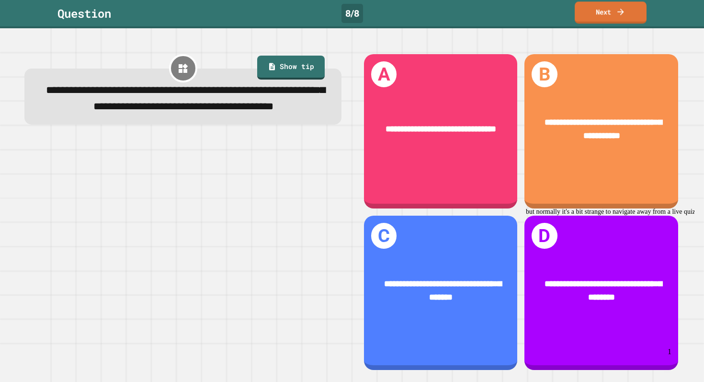
click at [636, 4] on link "Next" at bounding box center [611, 12] width 72 height 22
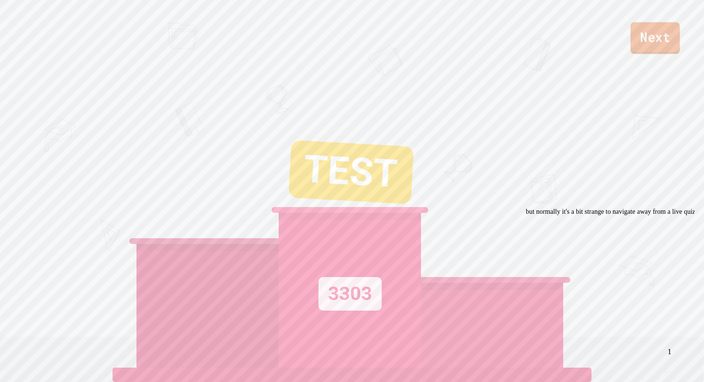
click at [653, 41] on link "Next" at bounding box center [655, 38] width 49 height 32
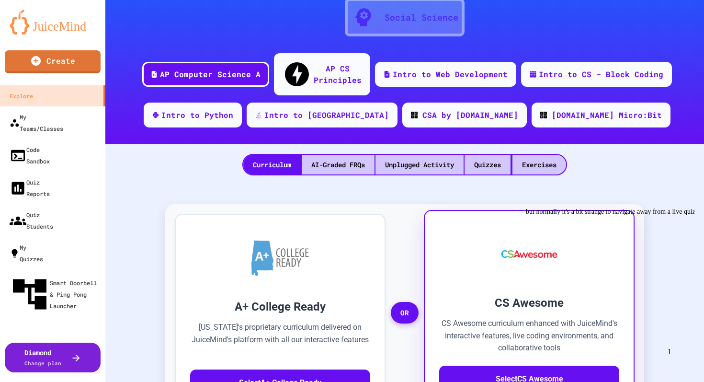
scroll to position [91, 0]
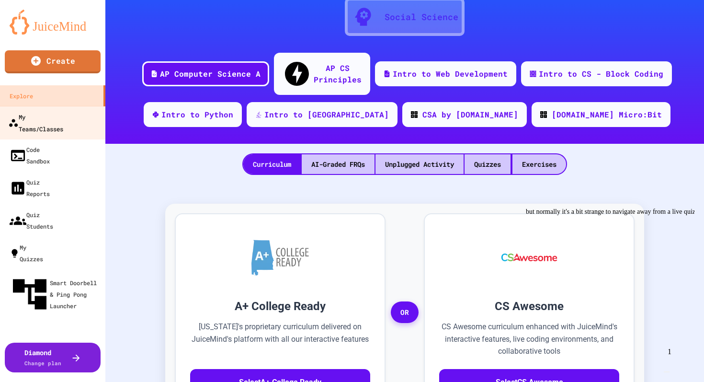
click at [61, 116] on div "My Teams/Classes" at bounding box center [35, 122] width 55 height 23
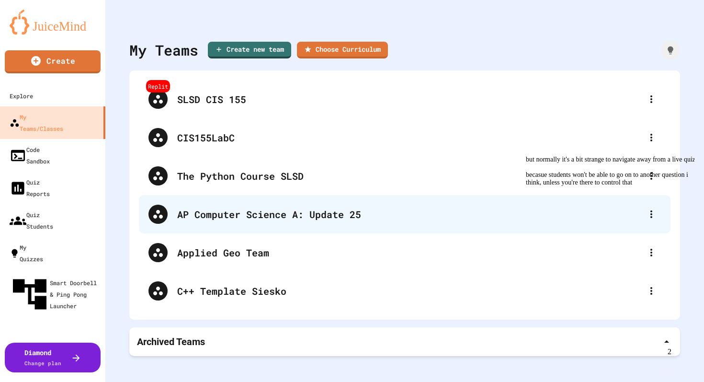
click at [236, 213] on div "AP Computer Science A: Update 25" at bounding box center [409, 214] width 465 height 14
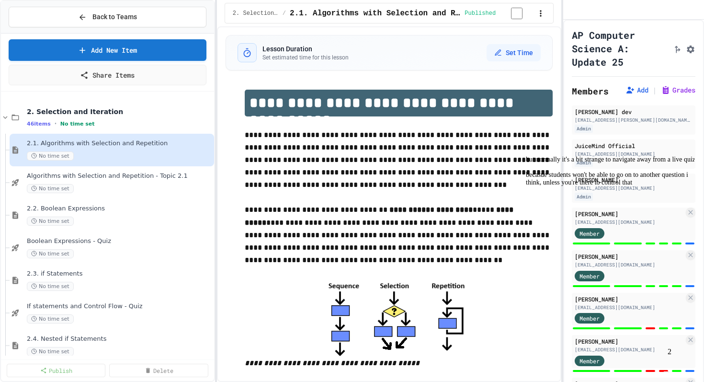
click at [620, 186] on div "becasue students won't be able to go on to another question i think, unless you…" at bounding box center [612, 178] width 172 height 15
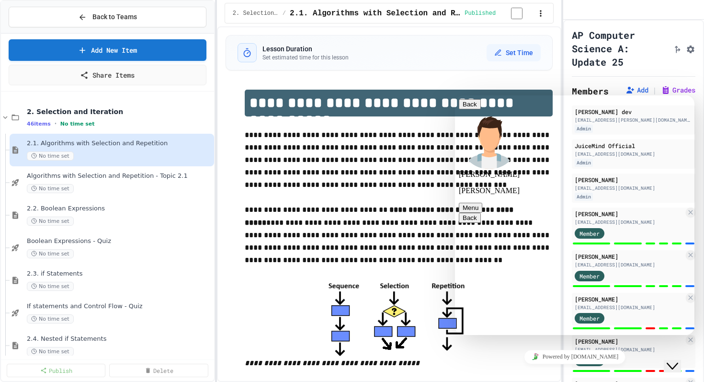
type textarea "**********"
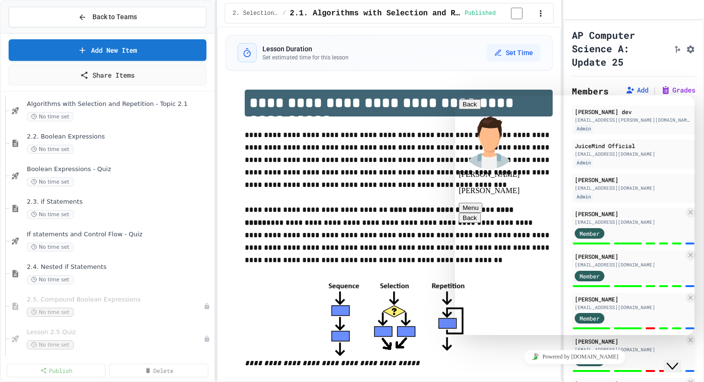
type textarea "**********"
click at [84, 167] on span "Boolean Expressions - Quiz" at bounding box center [115, 169] width 176 height 8
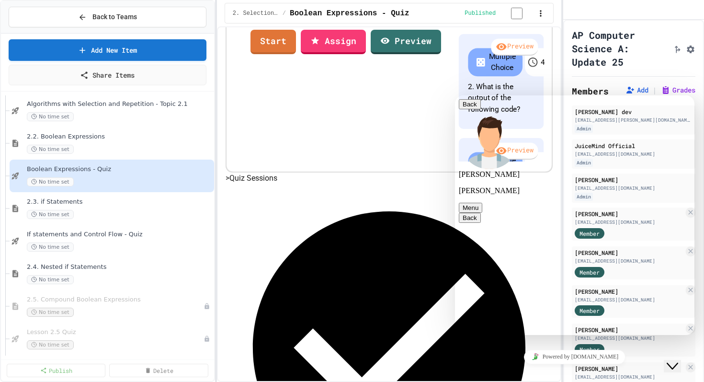
scroll to position [269, 0]
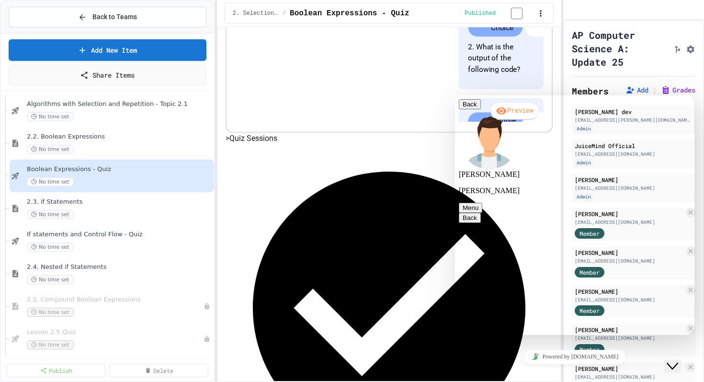
click at [678, 363] on icon "Chat widget" at bounding box center [672, 366] width 11 height 7
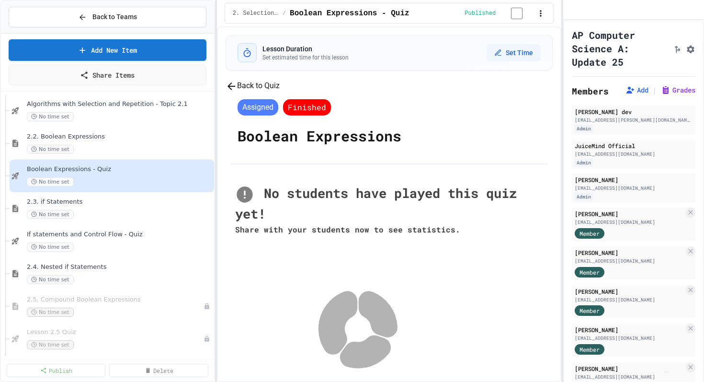
click at [280, 92] on button "Back to Quiz" at bounding box center [253, 86] width 54 height 12
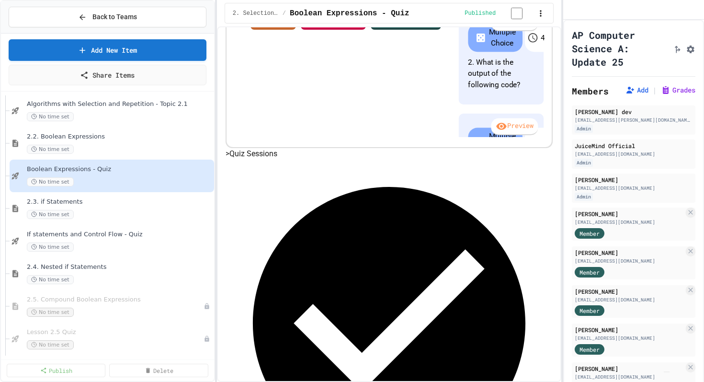
scroll to position [269, 0]
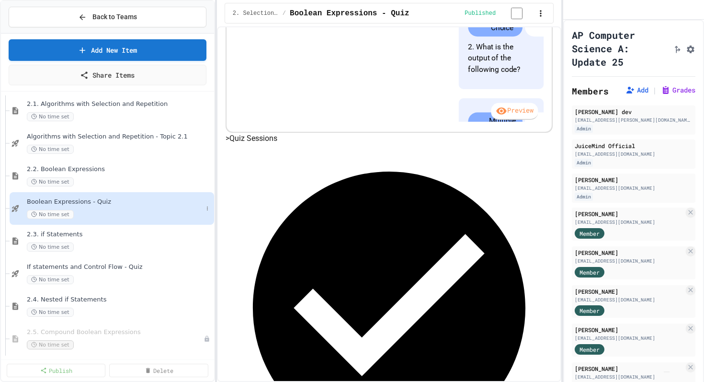
scroll to position [0, 0]
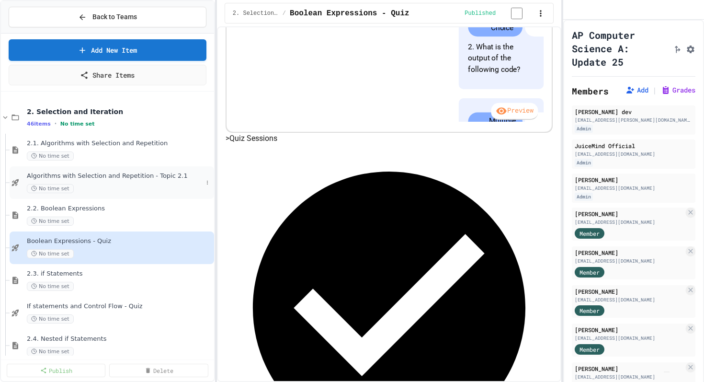
click at [98, 170] on div "Algorithms with Selection and Repetition - Topic 2.1 No time set" at bounding box center [112, 182] width 205 height 33
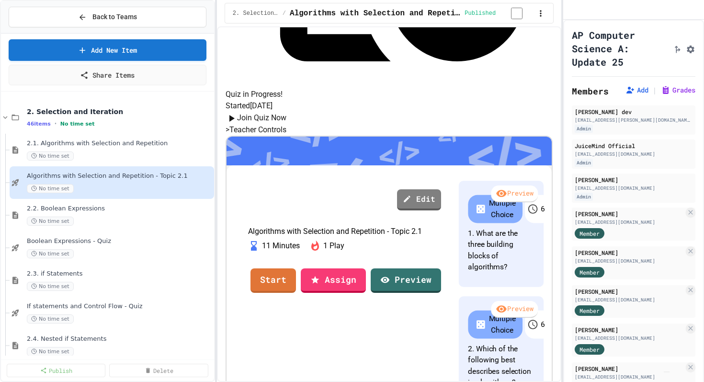
scroll to position [356, 0]
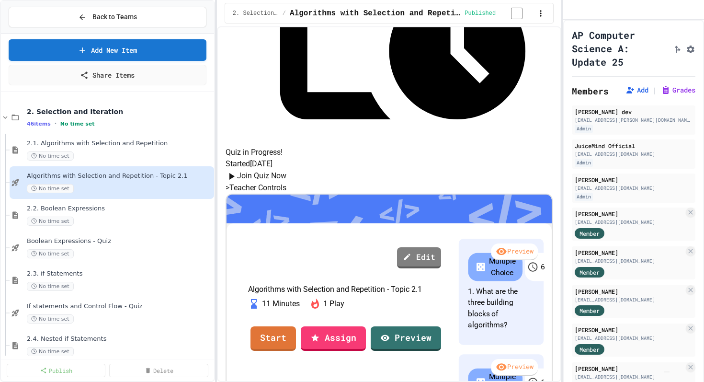
scroll to position [284, 0]
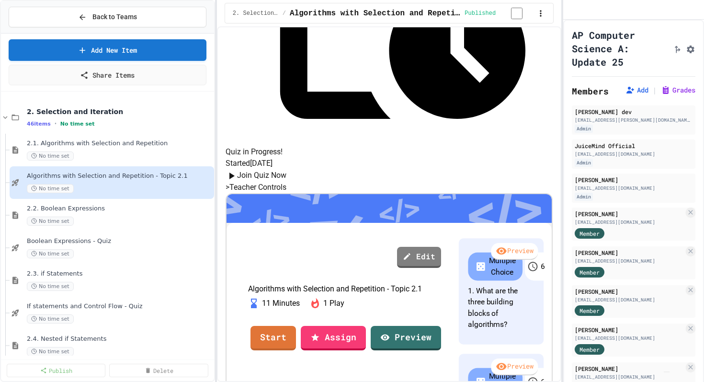
click at [667, 372] on img "Chat widget" at bounding box center [667, 372] width 0 height 0
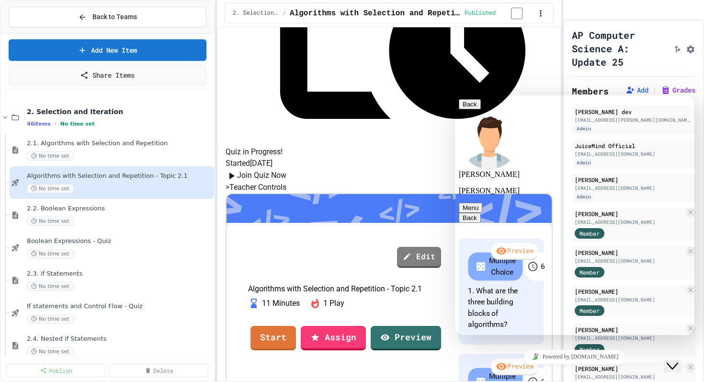
paste textarea "**********"
type textarea "**********"
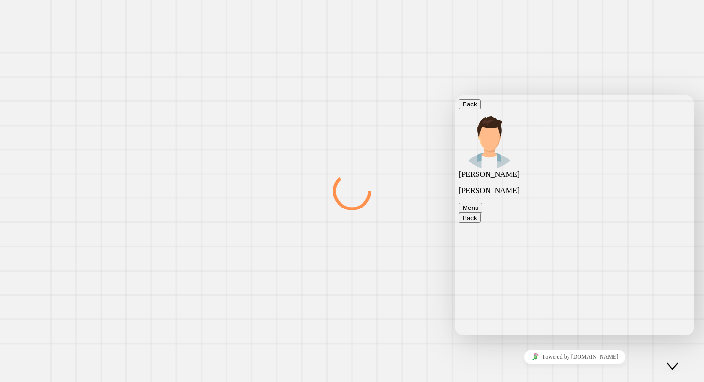
scroll to position [206, 0]
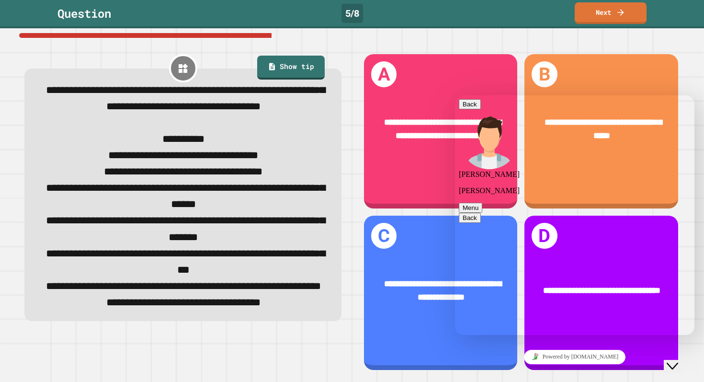
click at [678, 361] on icon "Close Chat This icon closes the chat window." at bounding box center [672, 365] width 11 height 11
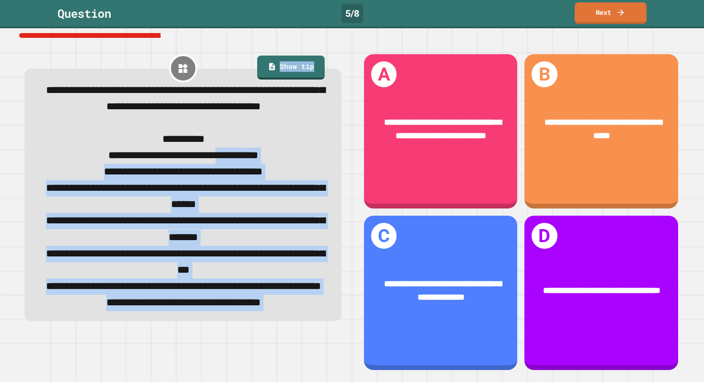
drag, startPoint x: 298, startPoint y: 72, endPoint x: 234, endPoint y: 177, distance: 123.2
click at [234, 177] on div "**********" at bounding box center [182, 187] width 317 height 268
click at [234, 160] on span "**********" at bounding box center [183, 155] width 150 height 11
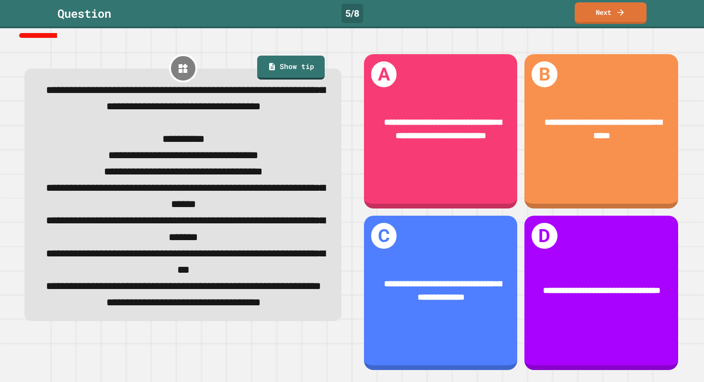
click at [667, 372] on img "Chat widget" at bounding box center [667, 372] width 0 height 0
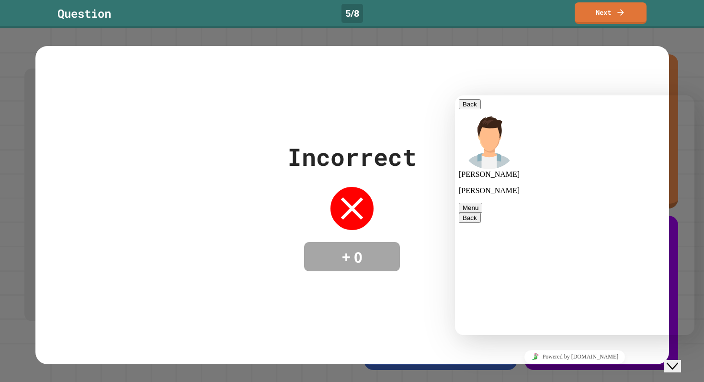
scroll to position [240, 0]
type textarea "**********"
paste textarea
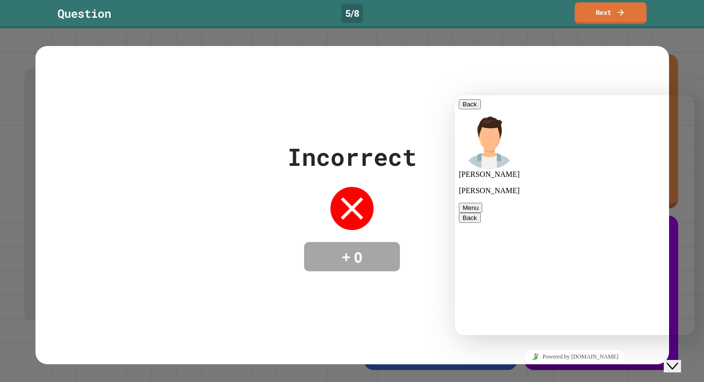
scroll to position [412, 0]
type textarea "*********"
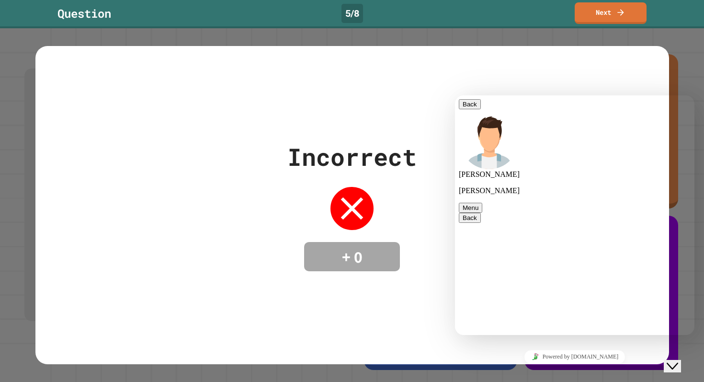
scroll to position [444, 0]
click at [92, 13] on div "Question" at bounding box center [84, 13] width 54 height 17
click at [678, 363] on icon "Chat widget" at bounding box center [672, 366] width 11 height 7
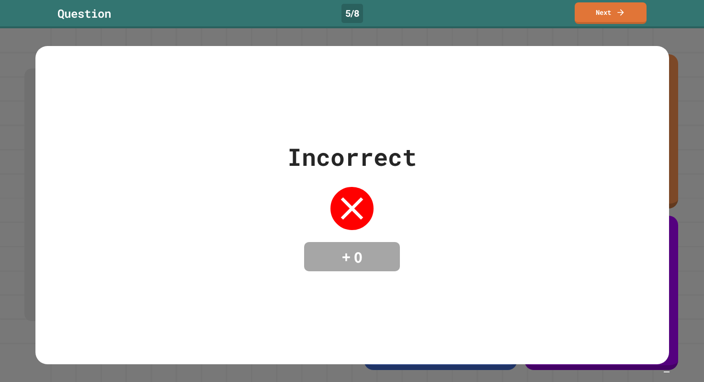
click at [667, 372] on img "Chat widget" at bounding box center [667, 372] width 0 height 0
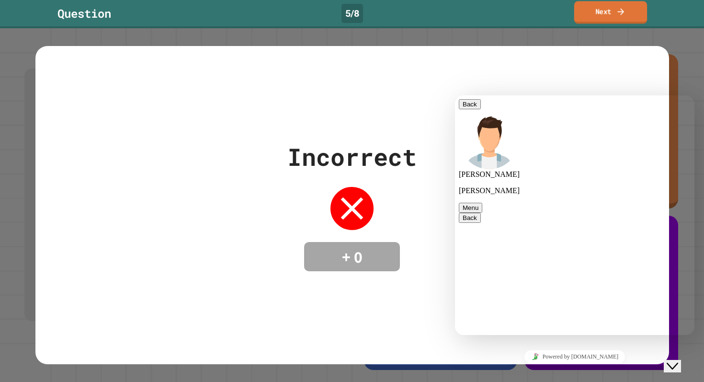
click at [625, 7] on icon at bounding box center [621, 11] width 10 height 10
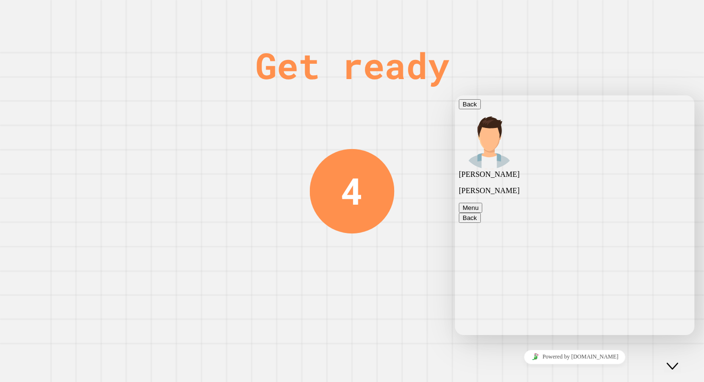
scroll to position [471, 0]
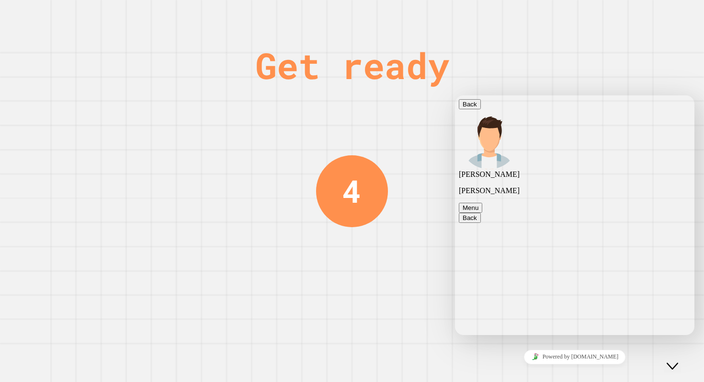
click at [677, 362] on icon "Close Chat This icon closes the chat window." at bounding box center [672, 365] width 11 height 11
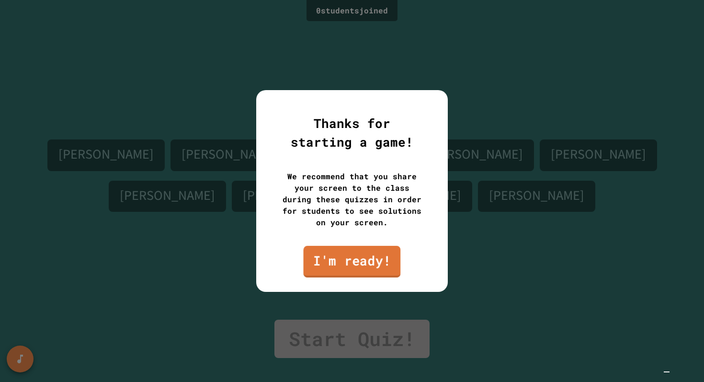
click at [379, 263] on link "I'm ready!" at bounding box center [352, 262] width 97 height 32
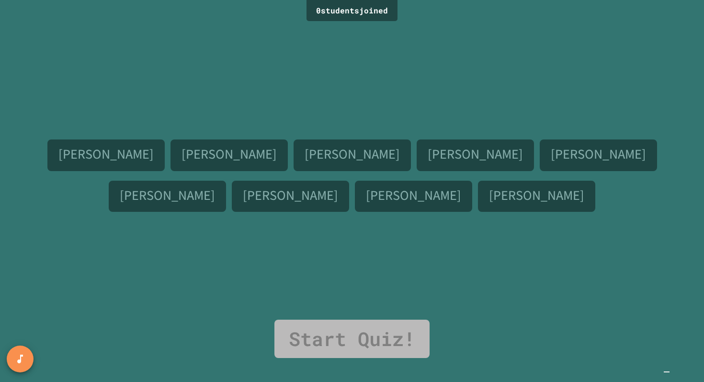
click at [365, 325] on link "Start Quiz!" at bounding box center [352, 339] width 155 height 38
click at [369, 325] on link "Start Quiz!" at bounding box center [352, 339] width 155 height 38
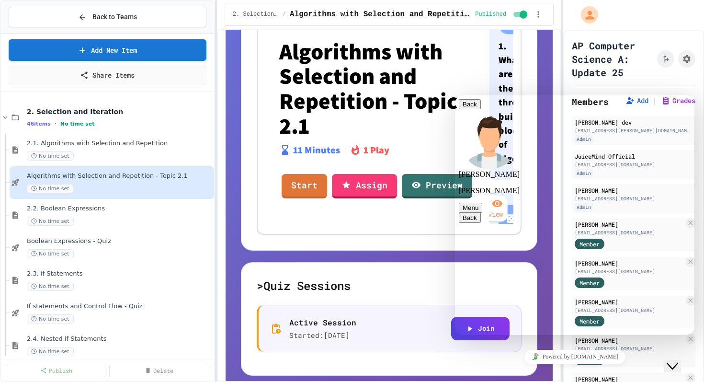
scroll to position [329, 0]
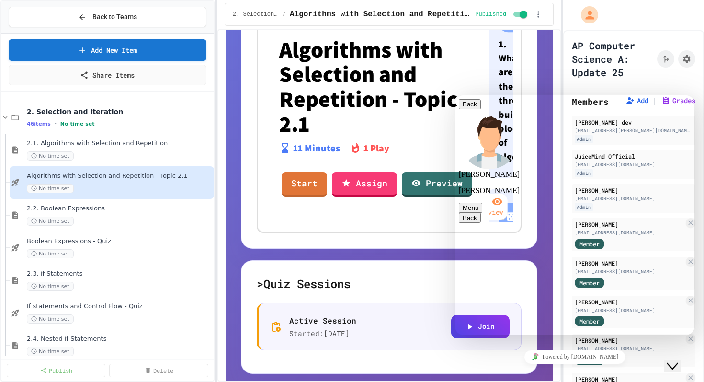
click at [375, 334] on div "Active Session Started: [DATE] Join" at bounding box center [390, 327] width 240 height 24
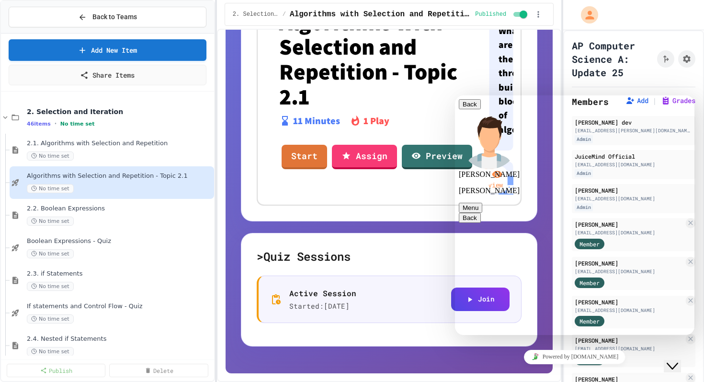
type textarea "**********"
click at [206, 281] on icon at bounding box center [208, 280] width 6 height 6
click at [169, 277] on div at bounding box center [352, 191] width 704 height 382
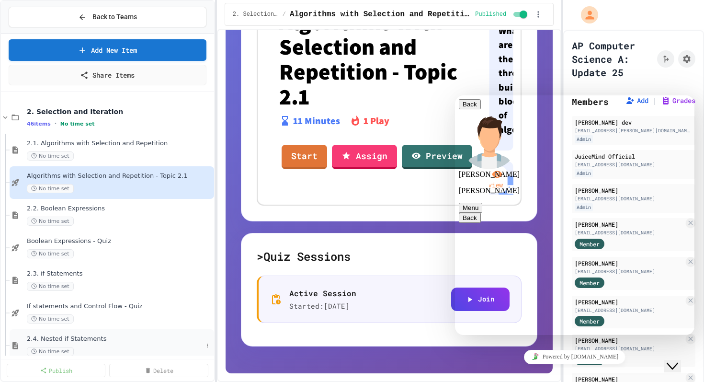
scroll to position [54, 0]
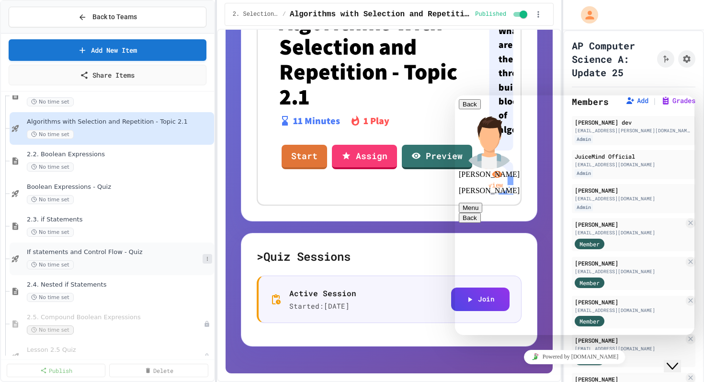
click at [204, 259] on button at bounding box center [208, 259] width 10 height 10
click at [189, 304] on button "Unpublish" at bounding box center [188, 310] width 74 height 17
click at [206, 195] on icon at bounding box center [208, 194] width 6 height 6
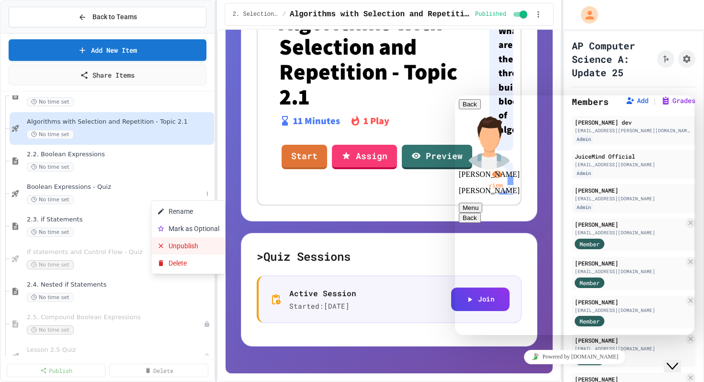
click at [190, 242] on button "Unpublish" at bounding box center [188, 245] width 74 height 17
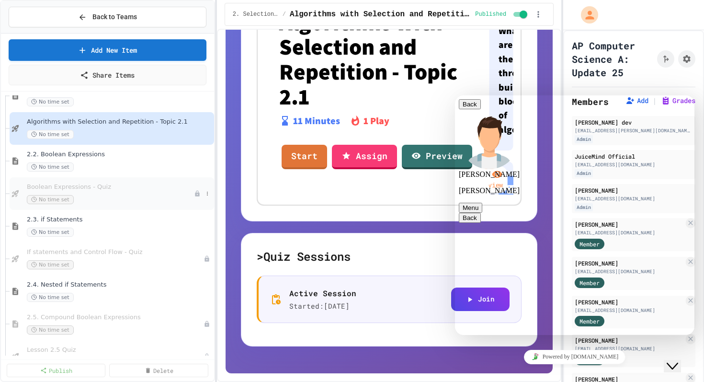
click at [76, 194] on div "Boolean Expressions - Quiz No time set" at bounding box center [110, 193] width 167 height 21
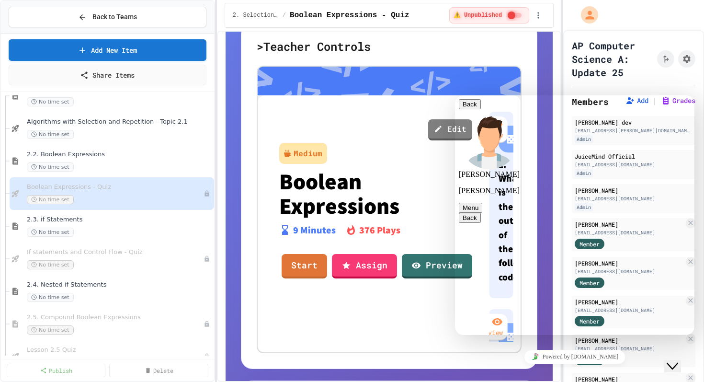
scroll to position [271, 0]
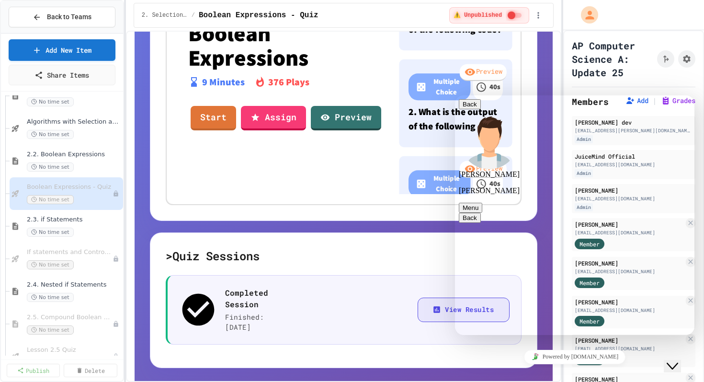
click at [422, 299] on button "View Results" at bounding box center [464, 310] width 92 height 24
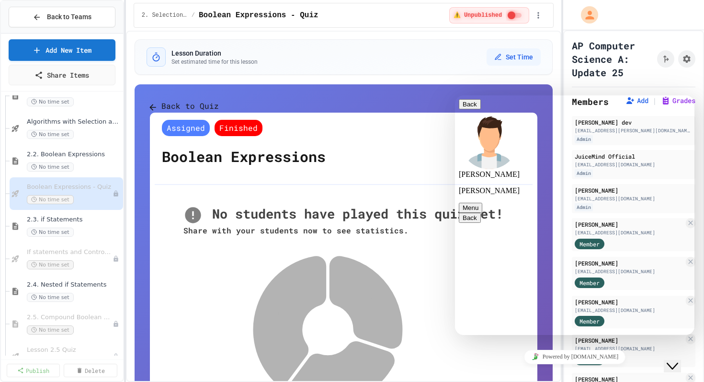
scroll to position [950, 0]
click at [208, 113] on button "Back to Quiz" at bounding box center [184, 106] width 69 height 12
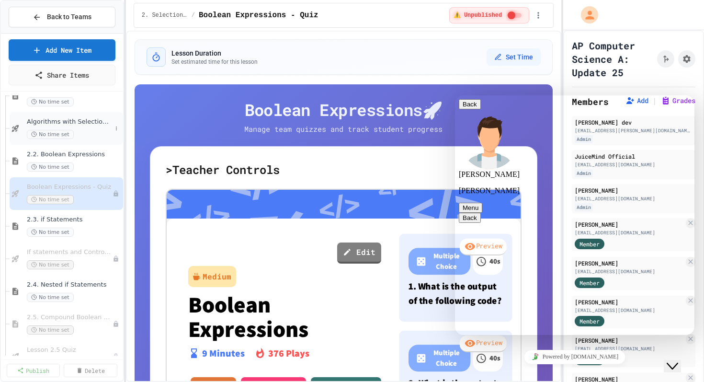
click at [47, 119] on span "Algorithms with Selection and Repetition - Topic 2.1" at bounding box center [69, 122] width 85 height 8
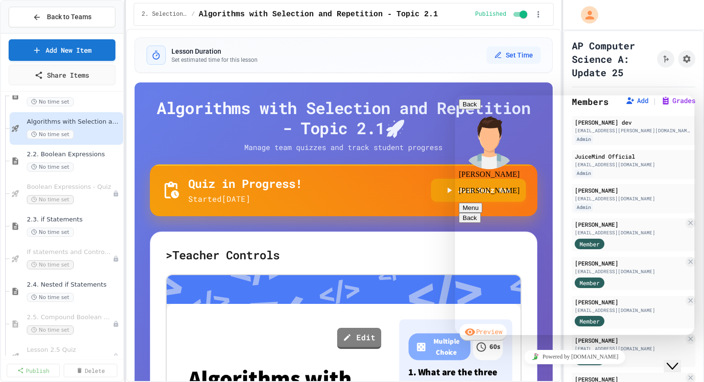
click at [675, 360] on icon "Close Chat This icon closes the chat window." at bounding box center [672, 365] width 11 height 11
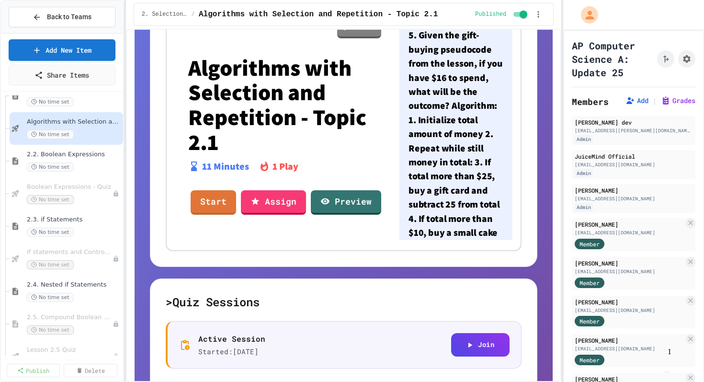
scroll to position [356, 0]
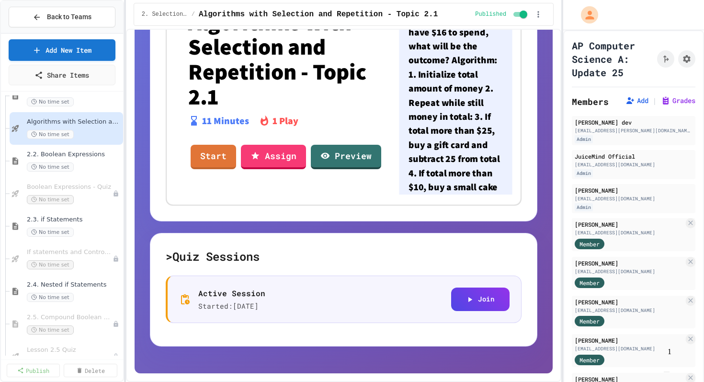
click at [667, 372] on img "Chat widget" at bounding box center [667, 372] width 0 height 0
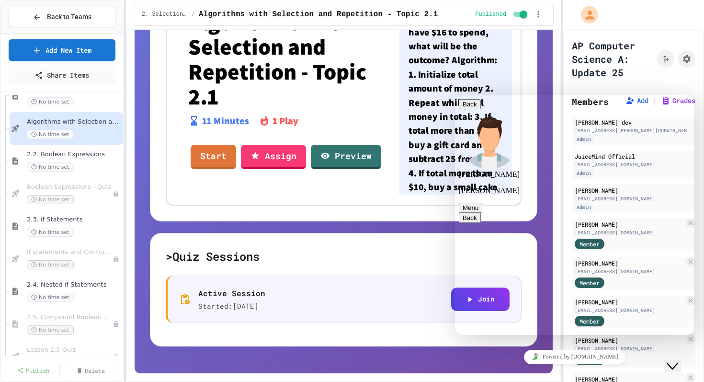
click at [678, 360] on div "Close Chat This icon closes the chat window." at bounding box center [672, 365] width 11 height 11
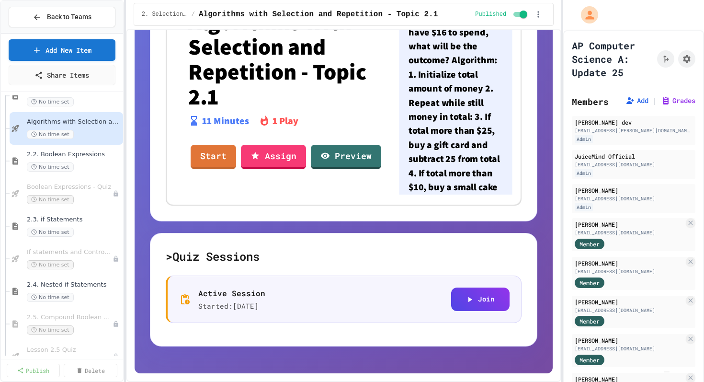
click at [667, 372] on img "Chat widget" at bounding box center [667, 372] width 0 height 0
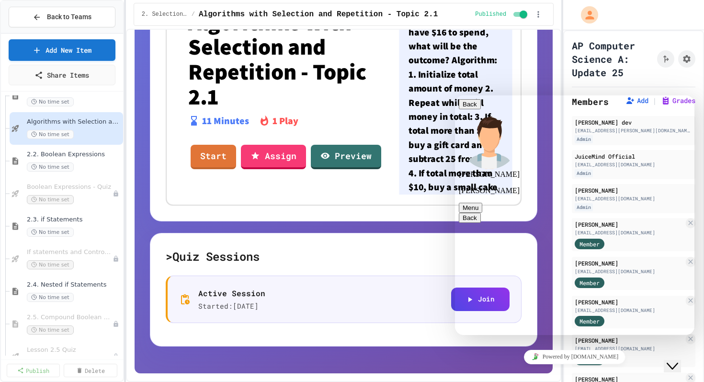
click at [678, 360] on icon "Close Chat This icon closes the chat window." at bounding box center [672, 365] width 11 height 11
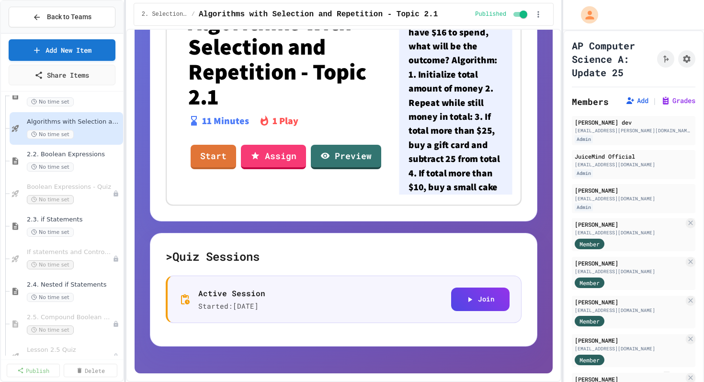
click at [667, 372] on img "Chat widget" at bounding box center [667, 372] width 0 height 0
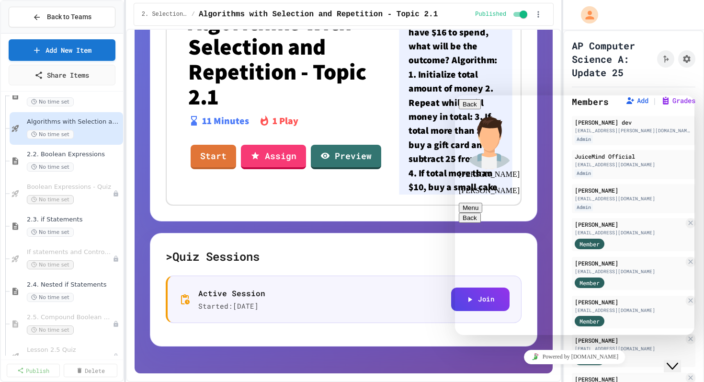
type textarea "**********"
click at [678, 363] on icon "Chat widget" at bounding box center [672, 366] width 11 height 7
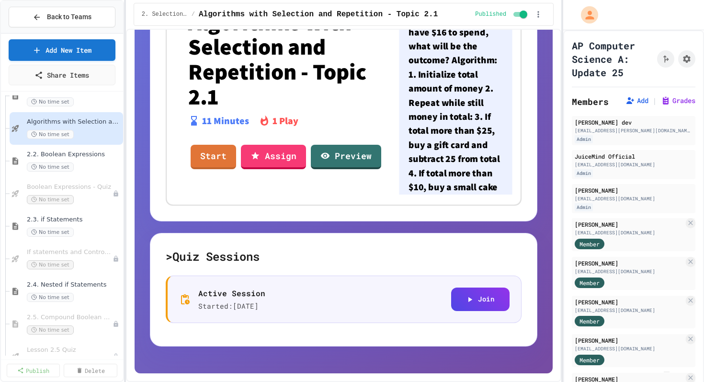
click at [667, 372] on img "Chat widget" at bounding box center [667, 372] width 0 height 0
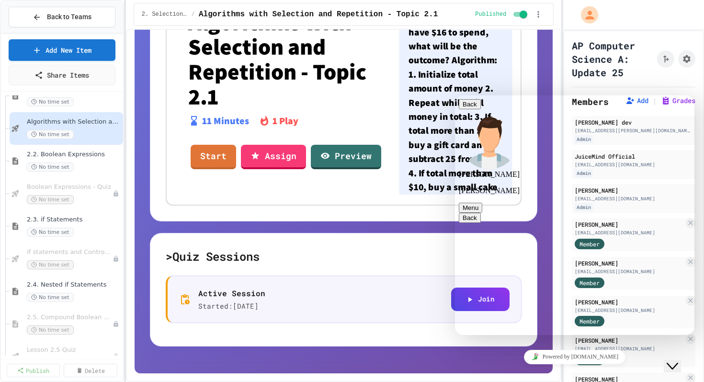
type textarea "**********"
paste textarea
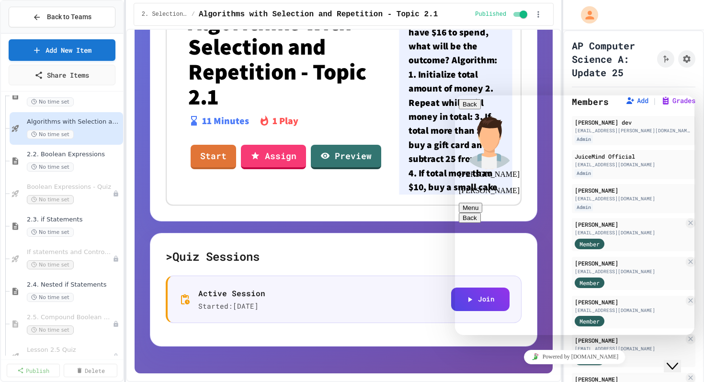
click at [384, 253] on h5 "> Quiz Sessions" at bounding box center [344, 256] width 356 height 15
click at [422, 250] on h5 "> Quiz Sessions" at bounding box center [344, 256] width 356 height 15
click at [678, 360] on icon "Close Chat This icon closes the chat window." at bounding box center [672, 365] width 11 height 11
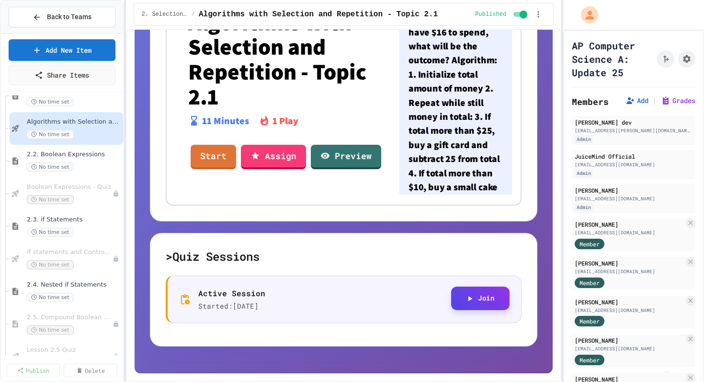
click at [489, 305] on button "Join" at bounding box center [480, 297] width 58 height 23
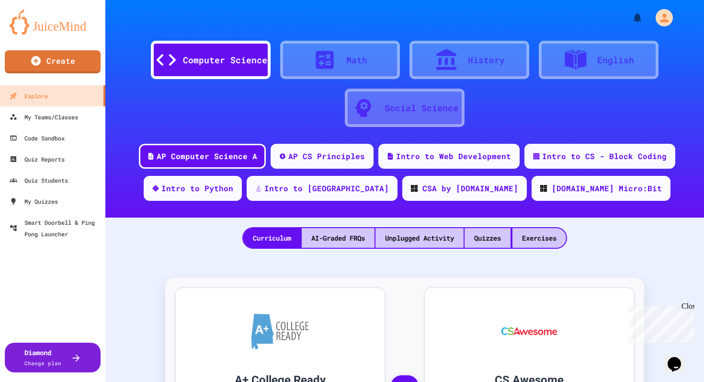
click at [681, 359] on icon "Chat widget" at bounding box center [674, 364] width 13 height 14
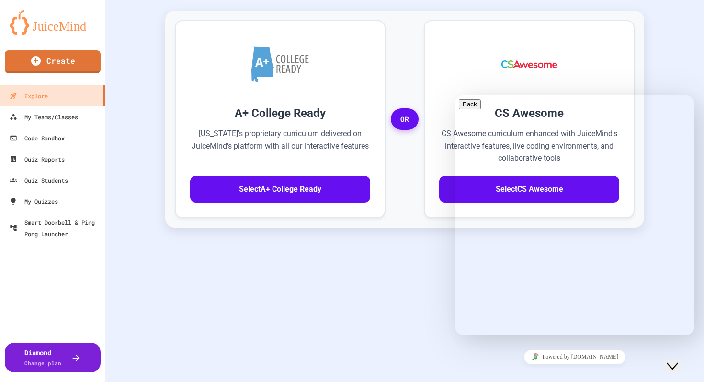
scroll to position [308, 0]
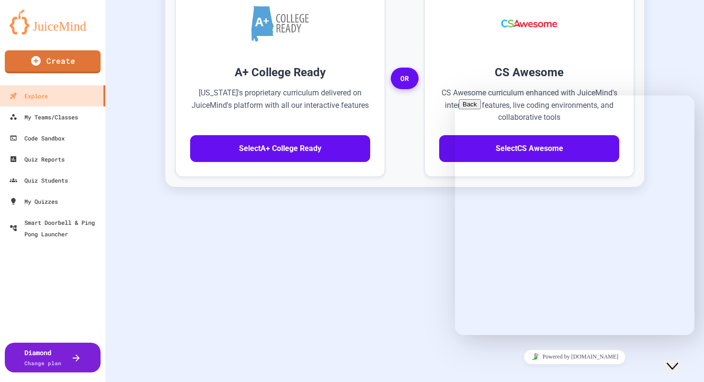
click at [678, 360] on div "Close Chat This icon closes the chat window." at bounding box center [672, 365] width 11 height 11
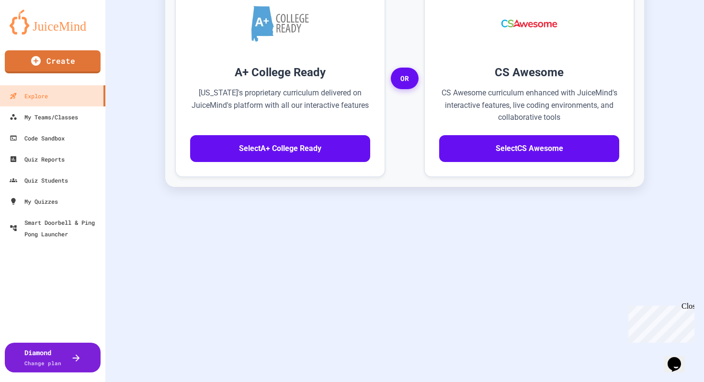
click at [682, 358] on div "Opens Chat This icon Opens the chat window." at bounding box center [674, 363] width 15 height 15
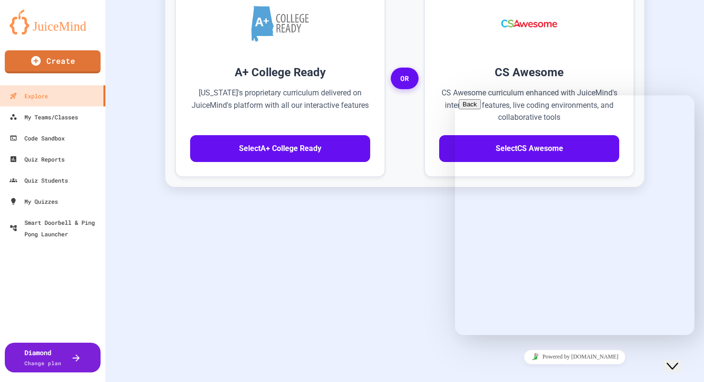
click at [355, 264] on div "A+ College Ready Alabama's proprietary curriculum delivered on JuiceMind's plat…" at bounding box center [405, 166] width 580 height 431
click at [63, 118] on div "My Teams/Classes" at bounding box center [43, 117] width 70 height 12
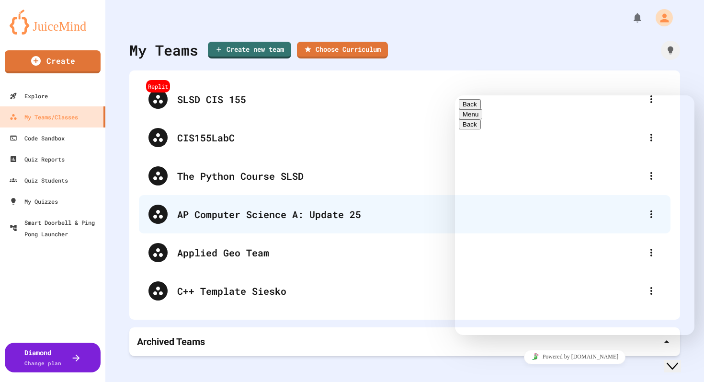
click at [240, 219] on div "AP Computer Science A: Update 25" at bounding box center [409, 214] width 465 height 14
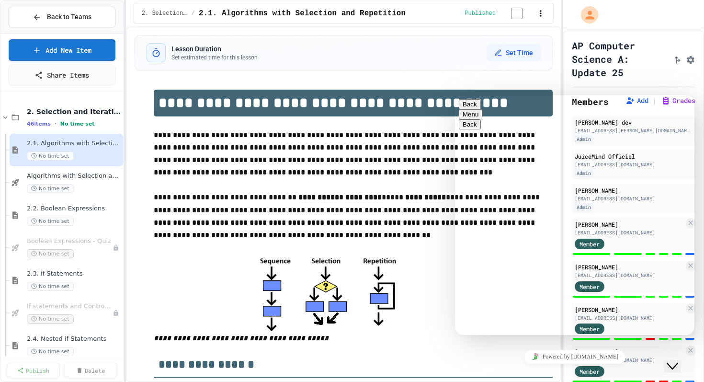
click at [473, 109] on button "Back" at bounding box center [470, 104] width 22 height 10
click at [674, 360] on button "Close Chat This icon closes the chat window." at bounding box center [672, 366] width 17 height 12
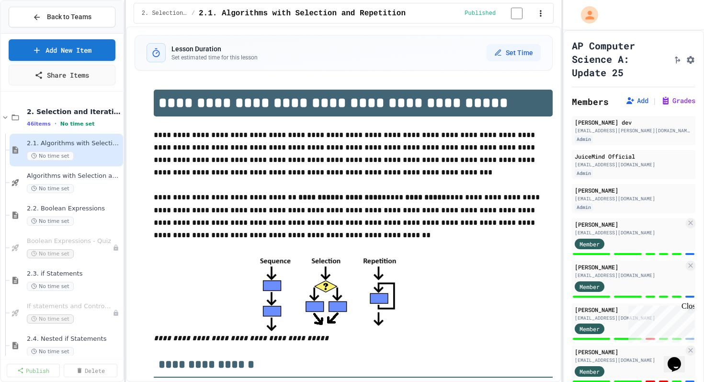
click at [681, 358] on icon "Chat widget" at bounding box center [674, 364] width 13 height 14
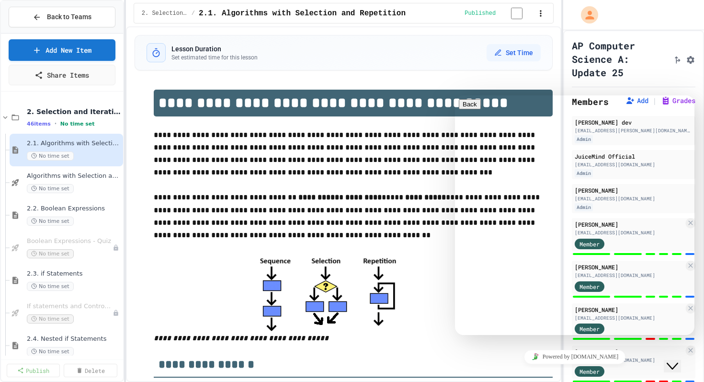
click at [678, 360] on icon "Close Chat This icon closes the chat window." at bounding box center [672, 365] width 11 height 11
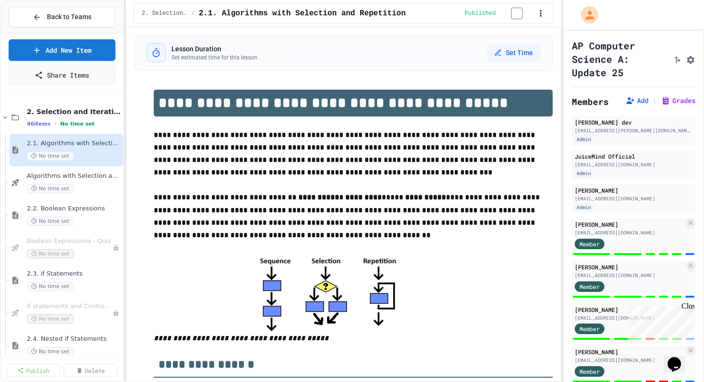
click at [681, 358] on icon "Chat widget" at bounding box center [674, 364] width 13 height 14
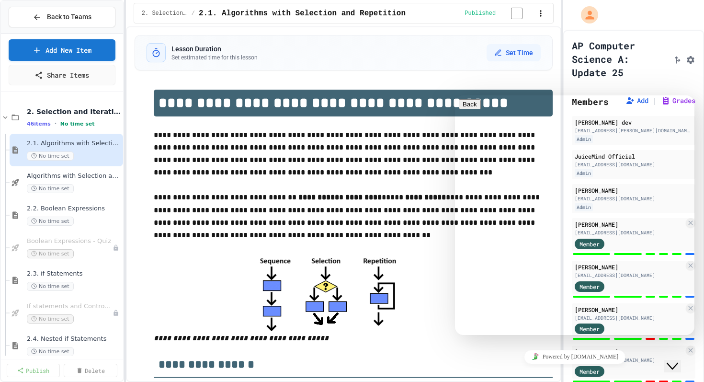
click at [678, 360] on icon "Close Chat This icon closes the chat window." at bounding box center [672, 365] width 11 height 11
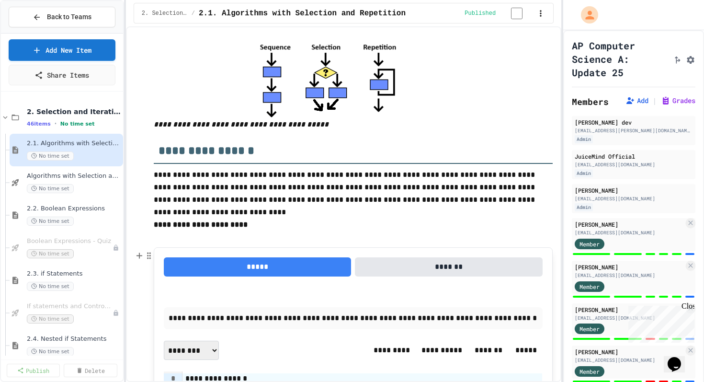
scroll to position [236, 0]
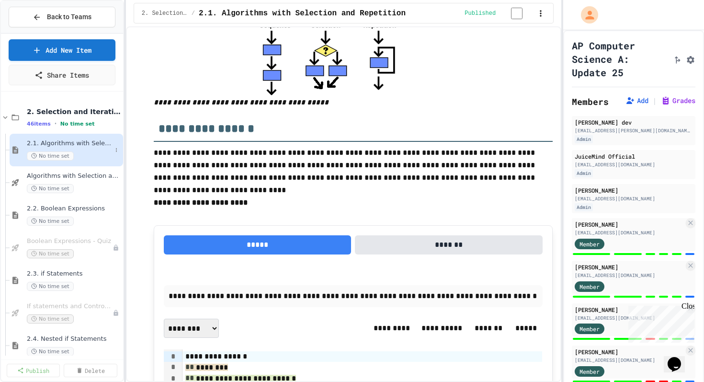
click at [84, 142] on span "2.1. Algorithms with Selection and Repetition" at bounding box center [69, 143] width 85 height 8
click at [89, 178] on span "Algorithms with Selection and Repetition - Topic 2.1" at bounding box center [69, 176] width 85 height 8
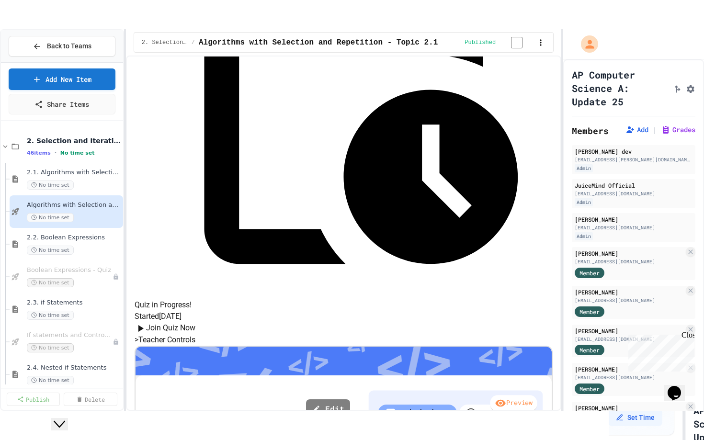
scroll to position [356, 0]
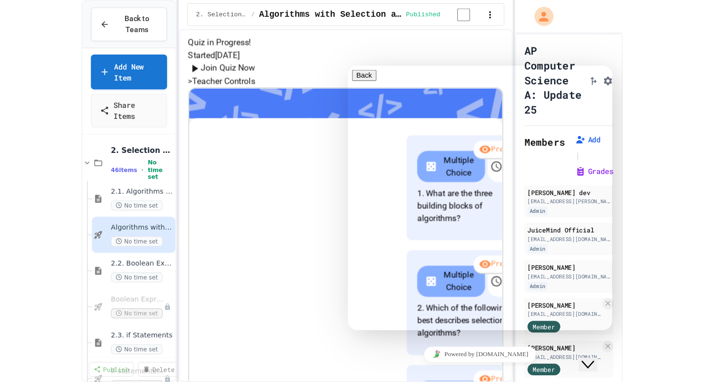
scroll to position [298, 0]
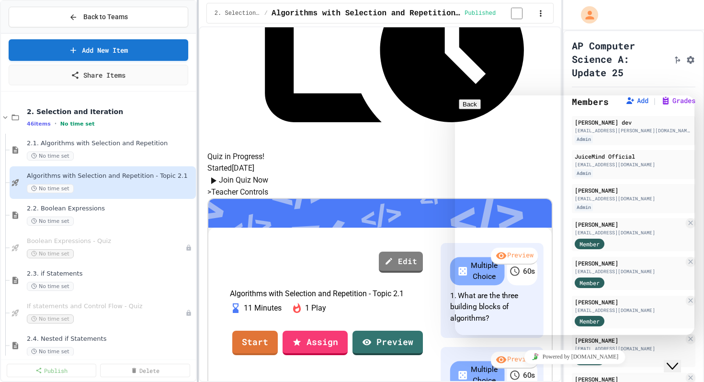
click at [196, 112] on div "Back to Teams Add New Item Share Items 2. Selection and Iteration 46 items • No…" at bounding box center [352, 191] width 704 height 382
click at [90, 205] on span "2.2. Boolean Expressions" at bounding box center [106, 209] width 158 height 8
select select "***"
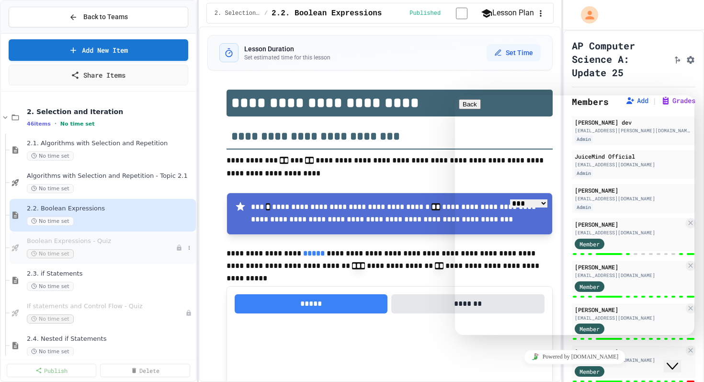
click at [77, 244] on span "Boolean Expressions - Quiz" at bounding box center [101, 241] width 149 height 8
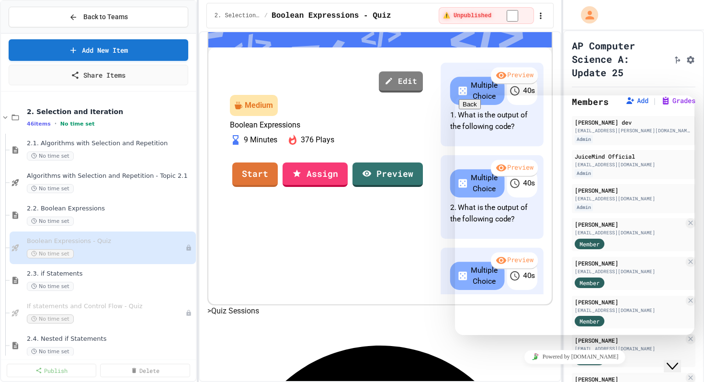
scroll to position [271, 0]
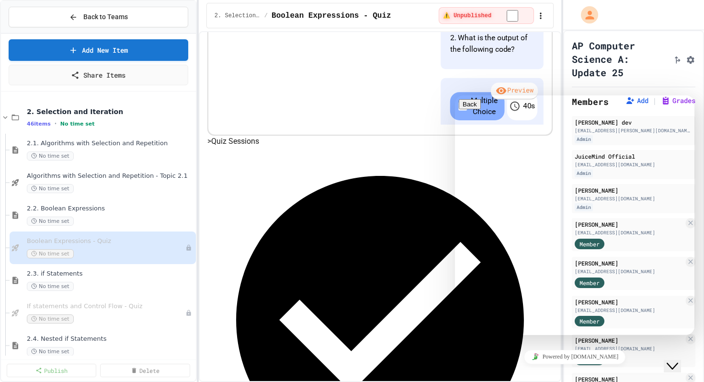
click at [673, 360] on icon "Close Chat This icon closes the chat window." at bounding box center [672, 365] width 11 height 11
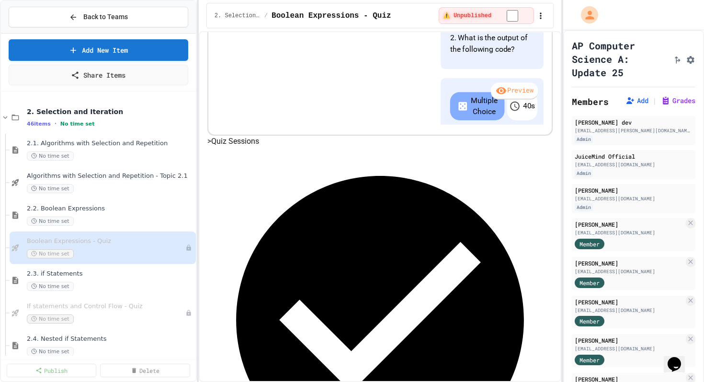
click at [276, 17] on link "Start" at bounding box center [255, 4] width 42 height 26
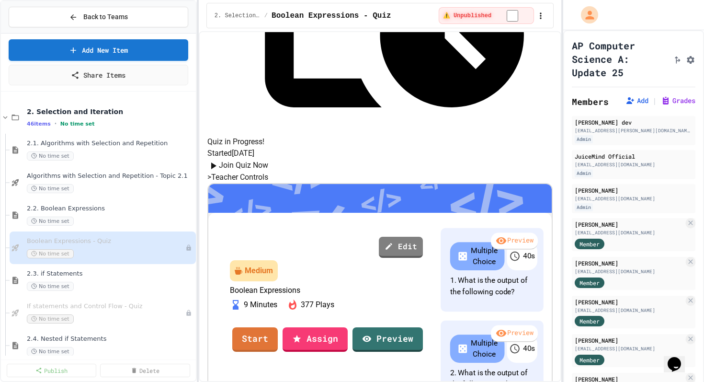
scroll to position [394, 0]
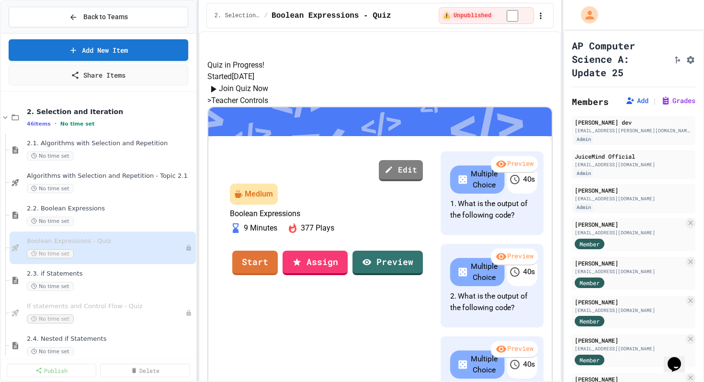
click at [678, 358] on icon "Chat widget" at bounding box center [674, 364] width 13 height 14
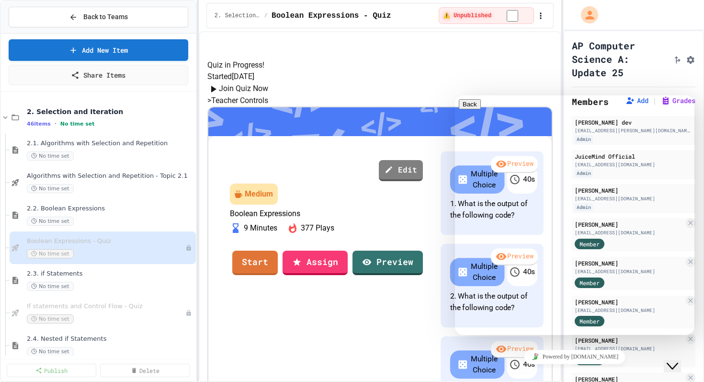
click at [513, 369] on textarea at bounding box center [496, 373] width 74 height 8
type textarea "**********"
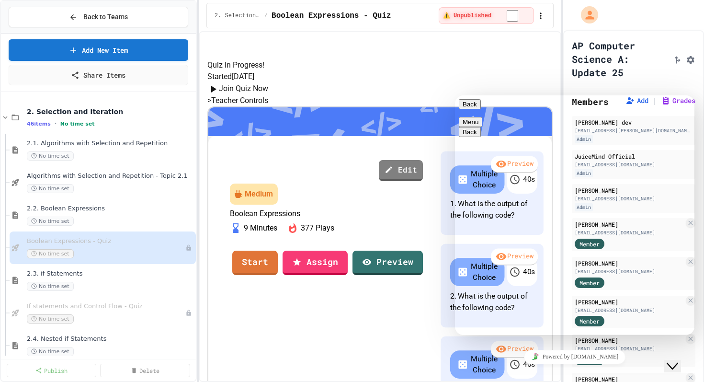
type textarea "**********"
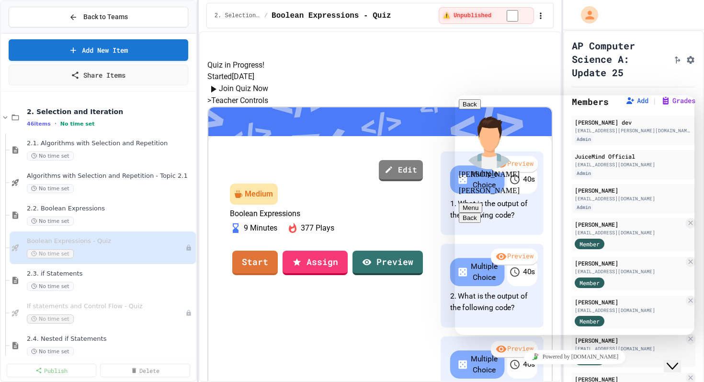
scroll to position [69, 0]
type textarea "**********"
click at [678, 360] on icon "Close Chat This icon closes the chat window." at bounding box center [672, 365] width 11 height 11
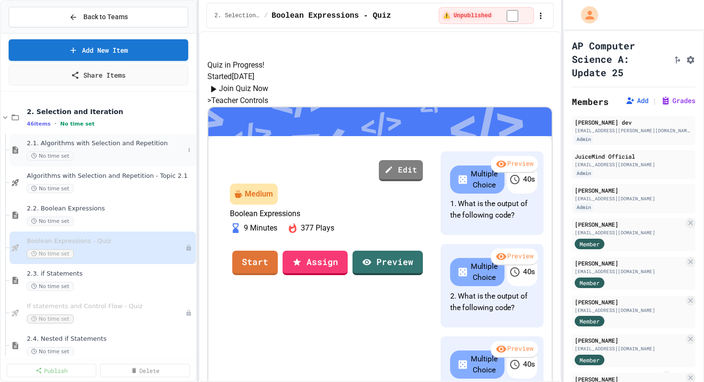
click at [115, 147] on span "2.1. Algorithms with Selection and Repetition" at bounding box center [106, 143] width 158 height 8
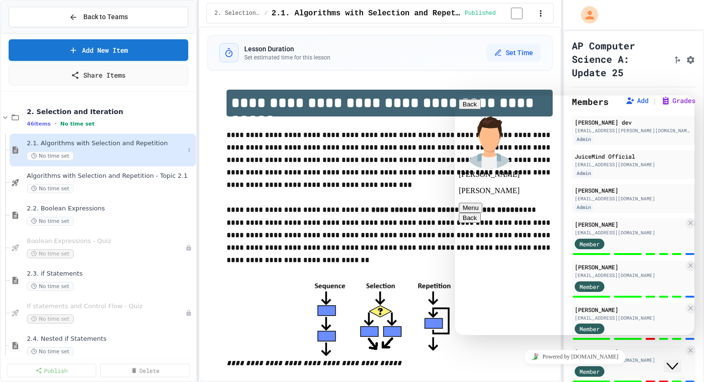
click at [72, 141] on span "2.1. Algorithms with Selection and Repetition" at bounding box center [106, 143] width 158 height 8
click at [123, 177] on span "Algorithms with Selection and Repetition - Topic 2.1" at bounding box center [106, 176] width 158 height 8
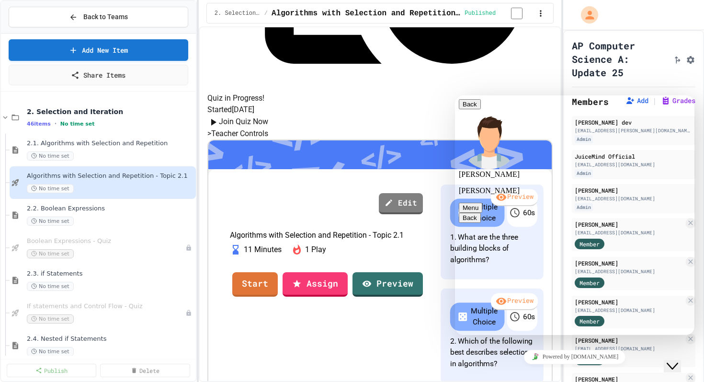
scroll to position [277, 0]
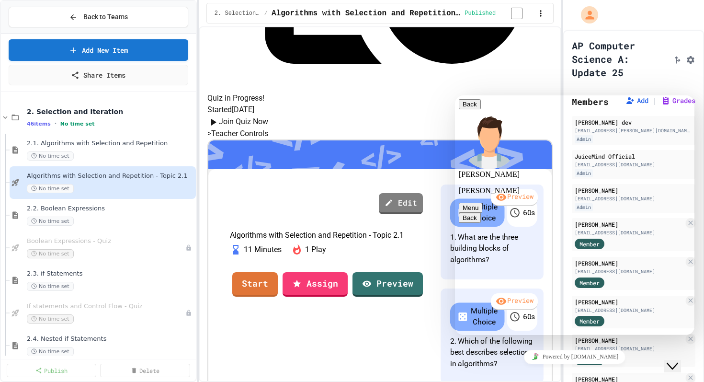
click at [676, 360] on icon "Close Chat This icon closes the chat window." at bounding box center [672, 365] width 11 height 11
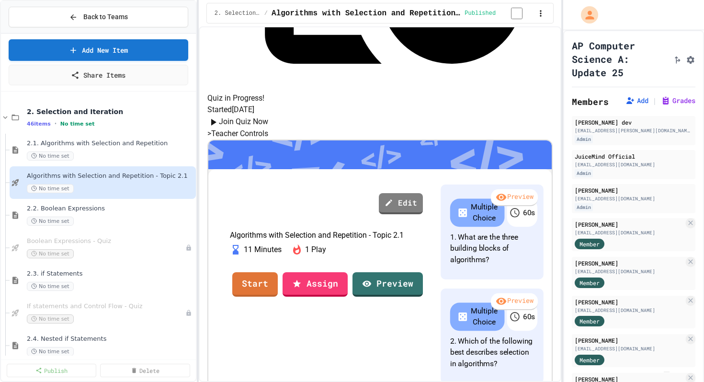
click at [667, 372] on img "Chat widget" at bounding box center [667, 372] width 0 height 0
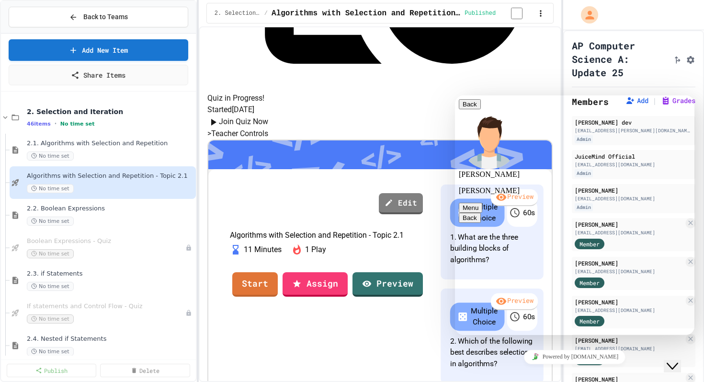
type textarea "**********"
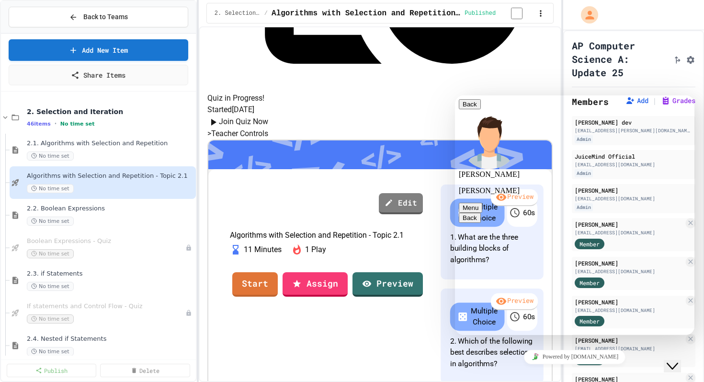
scroll to position [799, 0]
click at [674, 360] on icon "Close Chat This icon closes the chat window." at bounding box center [672, 365] width 11 height 11
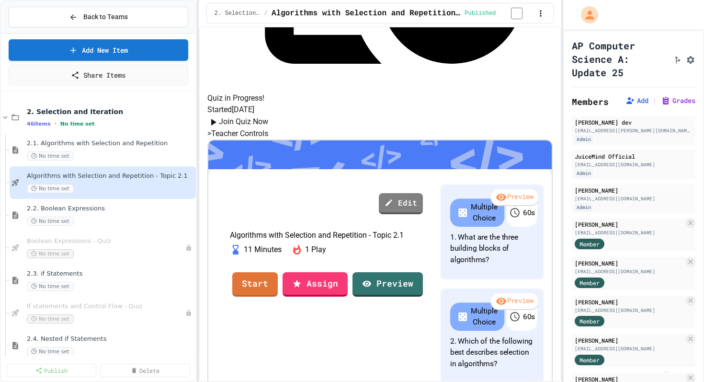
scroll to position [209, 0]
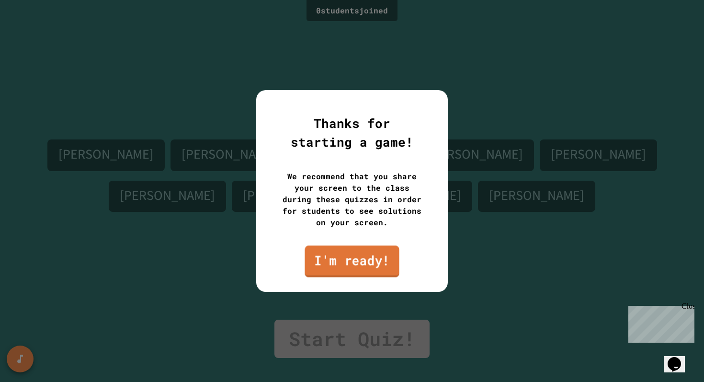
click at [362, 266] on link "I'm ready!" at bounding box center [352, 261] width 94 height 32
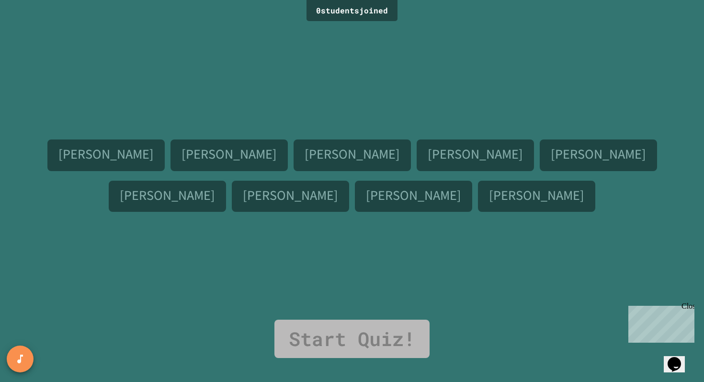
click at [343, 337] on link "Start Quiz!" at bounding box center [352, 339] width 155 height 38
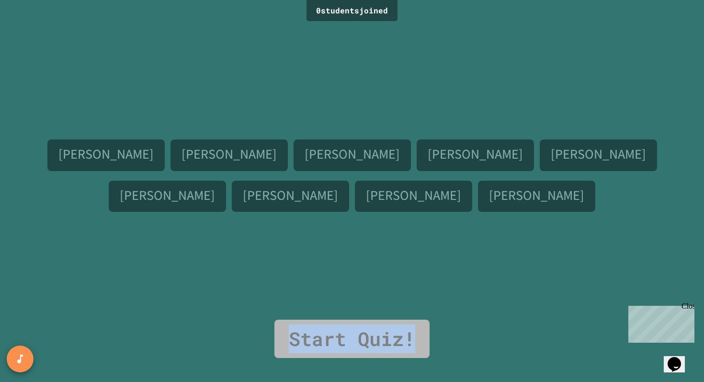
click at [343, 337] on link "Start Quiz!" at bounding box center [352, 339] width 155 height 38
click at [688, 306] on div "Close" at bounding box center [688, 308] width 12 height 12
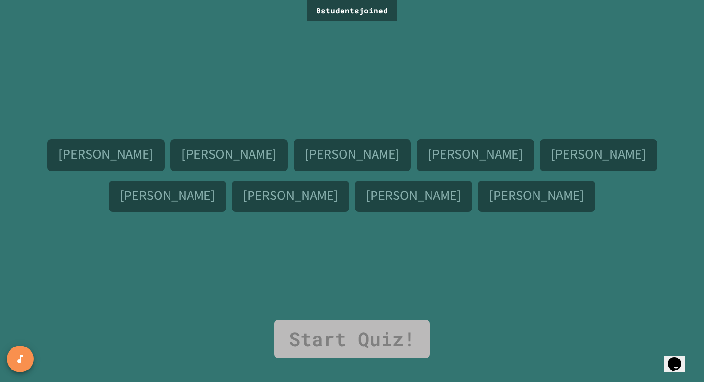
click at [605, 321] on div "0 student s joined [PERSON_NAME] [PERSON_NAME] [PERSON_NAME] [PERSON_NAME] Bon …" at bounding box center [352, 191] width 704 height 382
click at [671, 358] on icon "Opens Chat This icon Opens the chat window." at bounding box center [674, 363] width 15 height 15
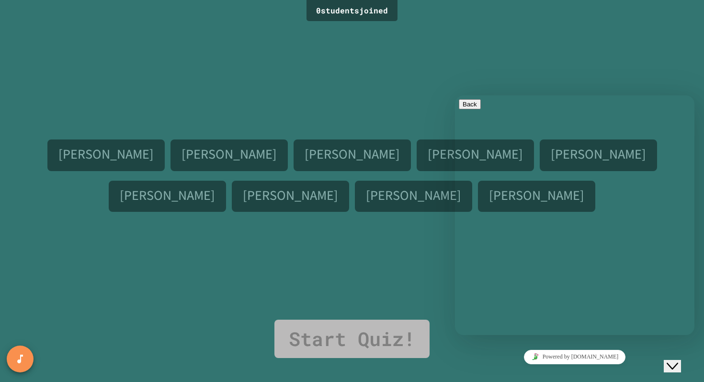
click at [574, 356] on div "Hi there Chat now! We typically reply in a few minutes" at bounding box center [575, 388] width 232 height 65
click at [451, 256] on div "[PERSON_NAME] [PERSON_NAME] [PERSON_NAME] [PERSON_NAME] [PERSON_NAME] [PERSON_N…" at bounding box center [352, 172] width 656 height 296
click at [679, 52] on div "[PERSON_NAME] [PERSON_NAME] [PERSON_NAME] [PERSON_NAME] [PERSON_NAME] [PERSON_N…" at bounding box center [352, 172] width 656 height 296
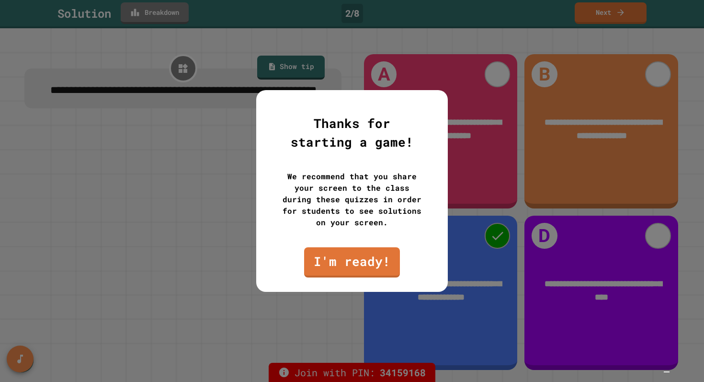
click at [150, 187] on div at bounding box center [352, 191] width 704 height 382
click at [304, 196] on div "We recommend that you share your screen to the class during these quizzes in or…" at bounding box center [352, 199] width 144 height 57
click at [335, 306] on div at bounding box center [352, 191] width 704 height 382
click at [353, 270] on link "I'm ready!" at bounding box center [352, 262] width 97 height 31
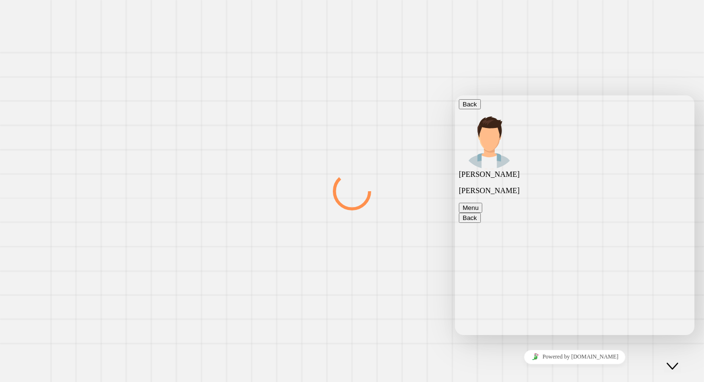
scroll to position [442, 0]
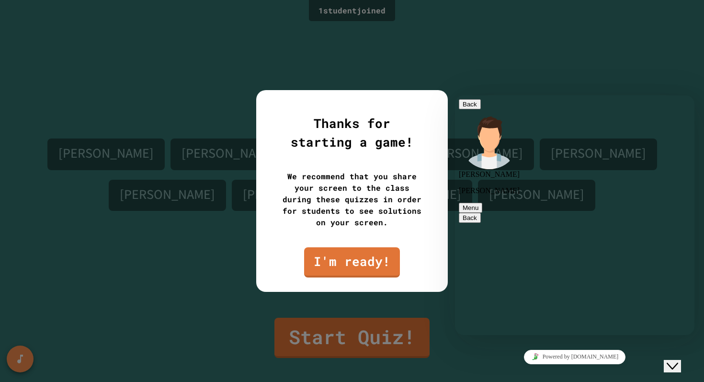
type textarea "**********"
click at [353, 264] on link "I'm ready!" at bounding box center [352, 261] width 95 height 32
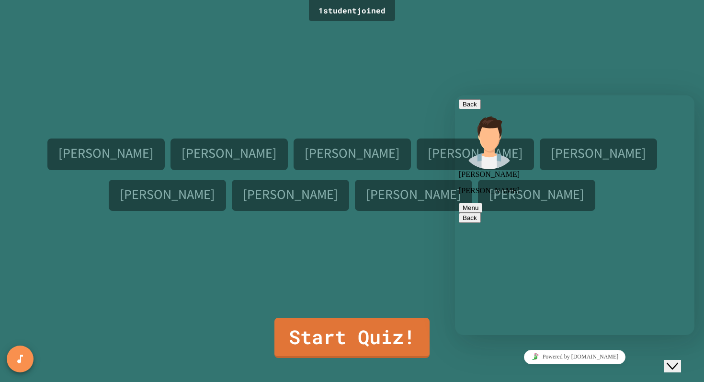
click at [681, 365] on button "Close Chat This icon closes the chat window." at bounding box center [672, 366] width 17 height 12
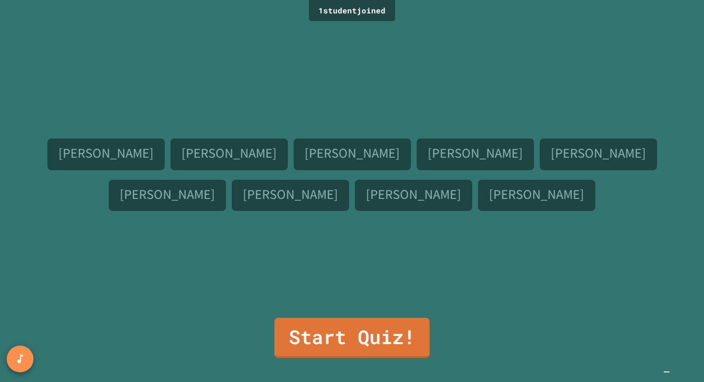
click at [601, 290] on div "[PERSON_NAME] [PERSON_NAME] [PERSON_NAME] [PERSON_NAME] [PERSON_NAME] Bon [PERS…" at bounding box center [352, 171] width 656 height 294
click at [667, 372] on img "Chat widget" at bounding box center [667, 372] width 0 height 0
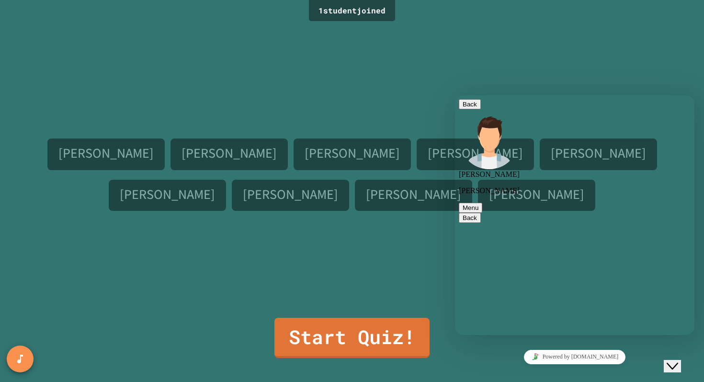
click at [678, 360] on icon "Close Chat This icon closes the chat window." at bounding box center [672, 365] width 11 height 11
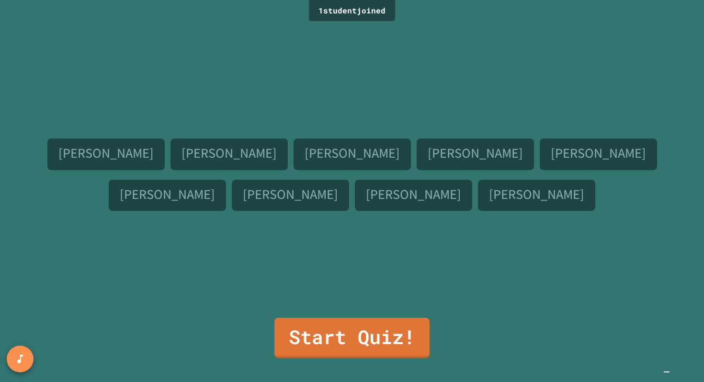
click at [667, 372] on img "Chat widget" at bounding box center [667, 372] width 0 height 0
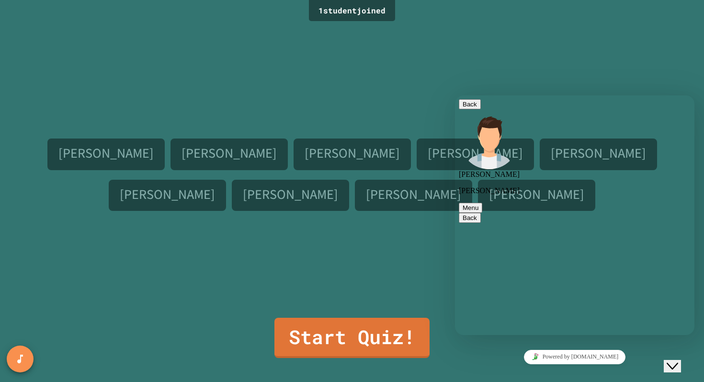
click at [334, 328] on link "Start Quiz!" at bounding box center [353, 337] width 158 height 42
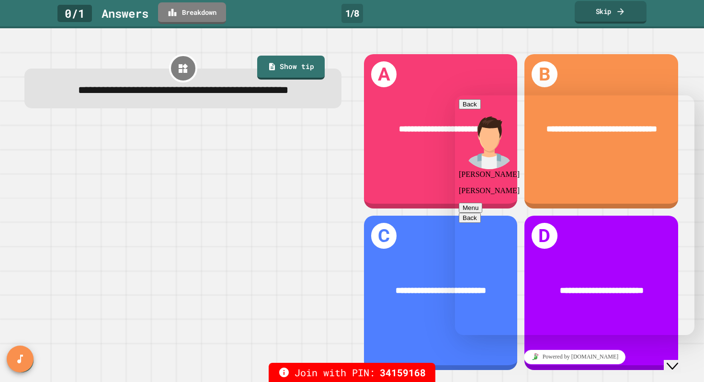
click at [611, 13] on link "Skip" at bounding box center [611, 12] width 72 height 23
click at [611, 13] on div "Skip" at bounding box center [611, 13] width 34 height 11
click at [611, 13] on link "Skip" at bounding box center [611, 13] width 72 height 20
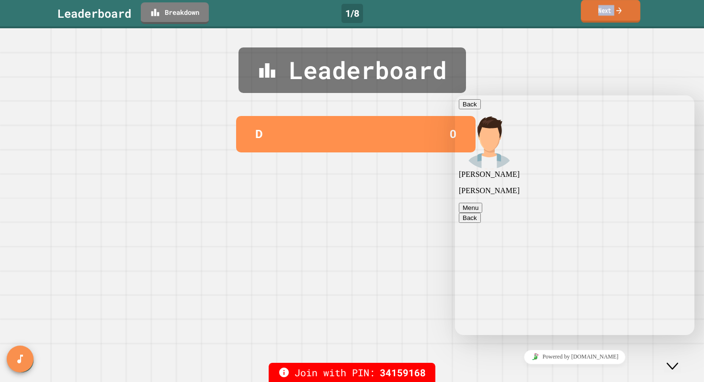
click at [611, 13] on link "Next" at bounding box center [610, 11] width 59 height 23
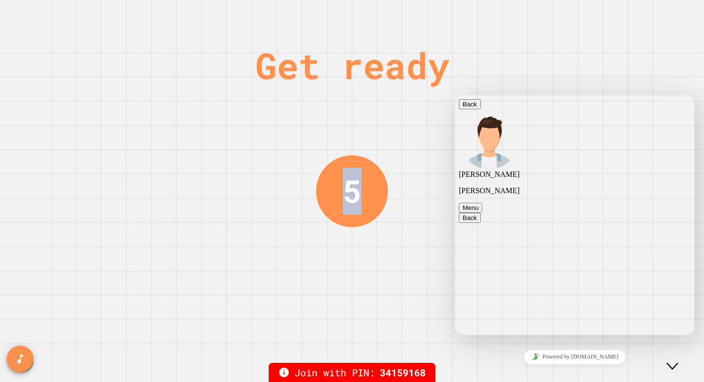
scroll to position [670, 0]
click at [611, 13] on div "Get ready 5" at bounding box center [352, 191] width 704 height 382
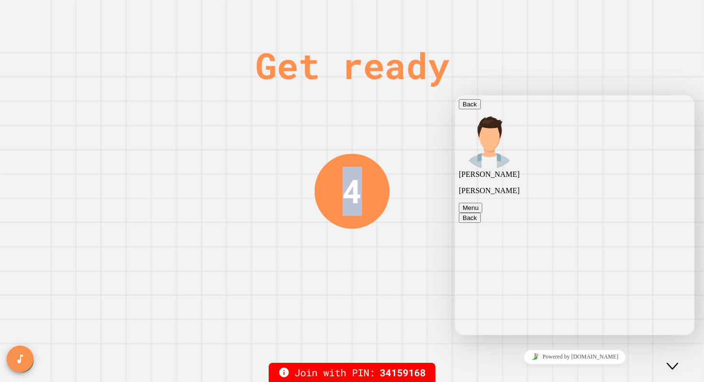
click at [611, 13] on div "Get ready 4" at bounding box center [352, 191] width 704 height 382
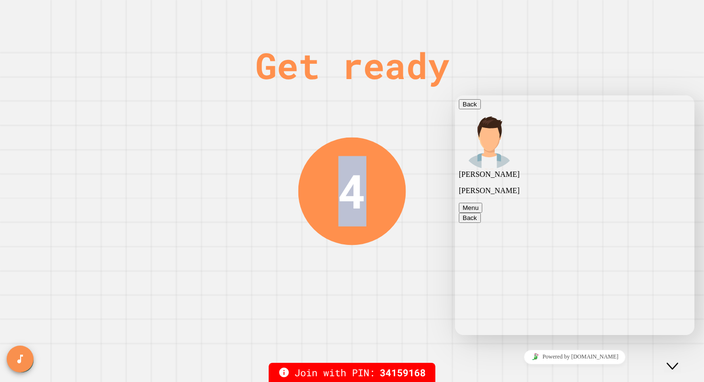
click at [611, 13] on div "Get ready 4" at bounding box center [352, 191] width 704 height 382
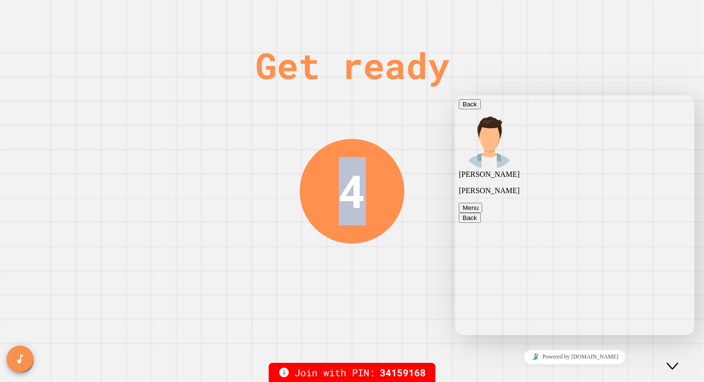
click at [611, 13] on div "Get ready 4" at bounding box center [352, 191] width 704 height 382
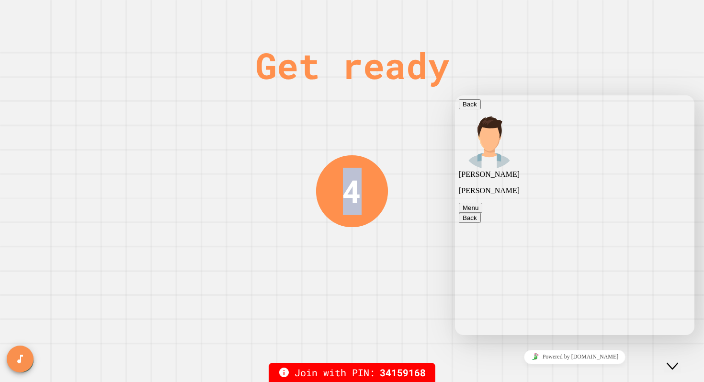
click at [611, 13] on div "Get ready 4" at bounding box center [352, 191] width 704 height 382
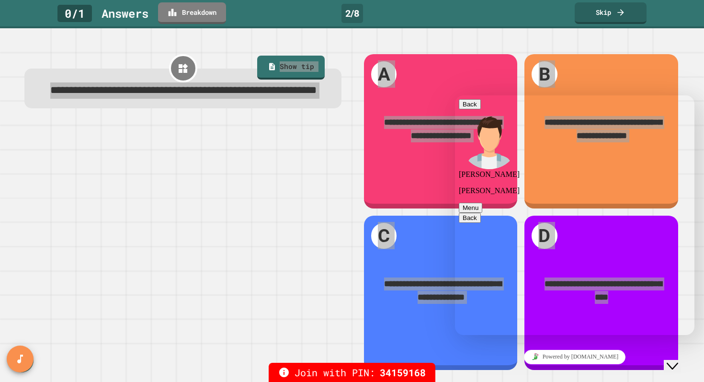
scroll to position [667, 0]
type textarea "*"
type textarea "**********"
type textarea "*******"
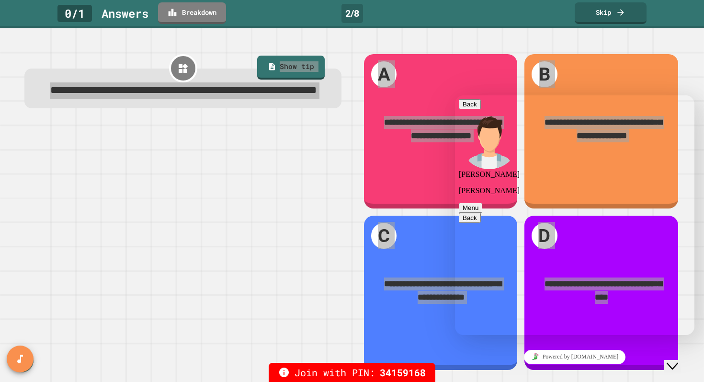
scroll to position [774, 0]
type textarea "**********"
